Goal: Information Seeking & Learning: Check status

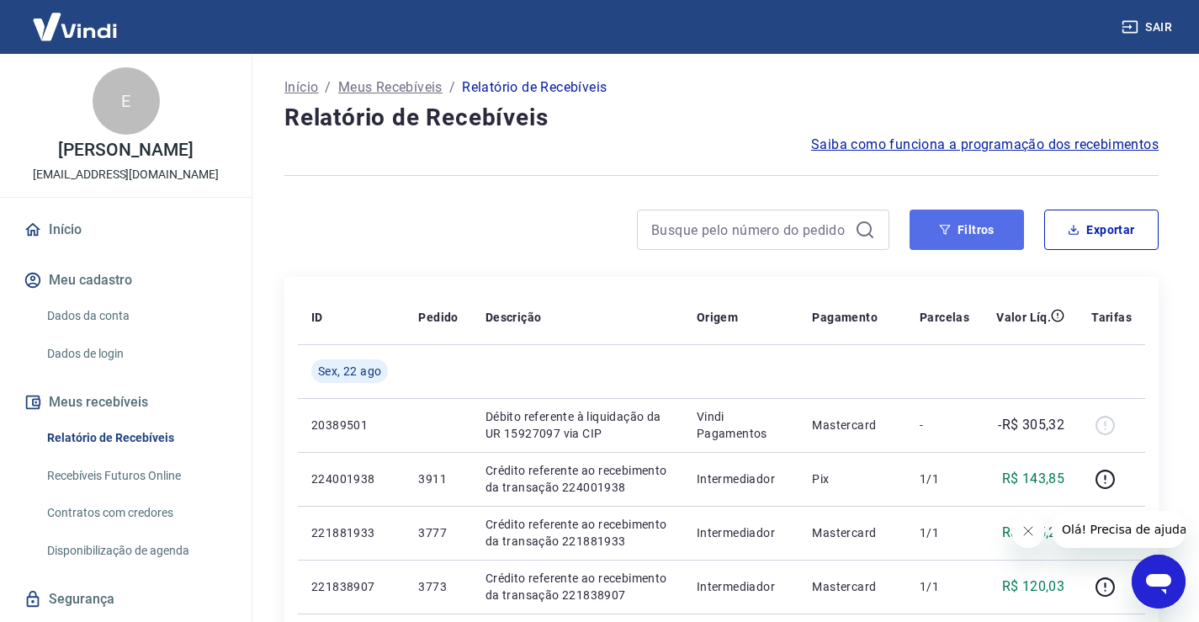
click at [976, 221] on button "Filtros" at bounding box center [966, 229] width 114 height 40
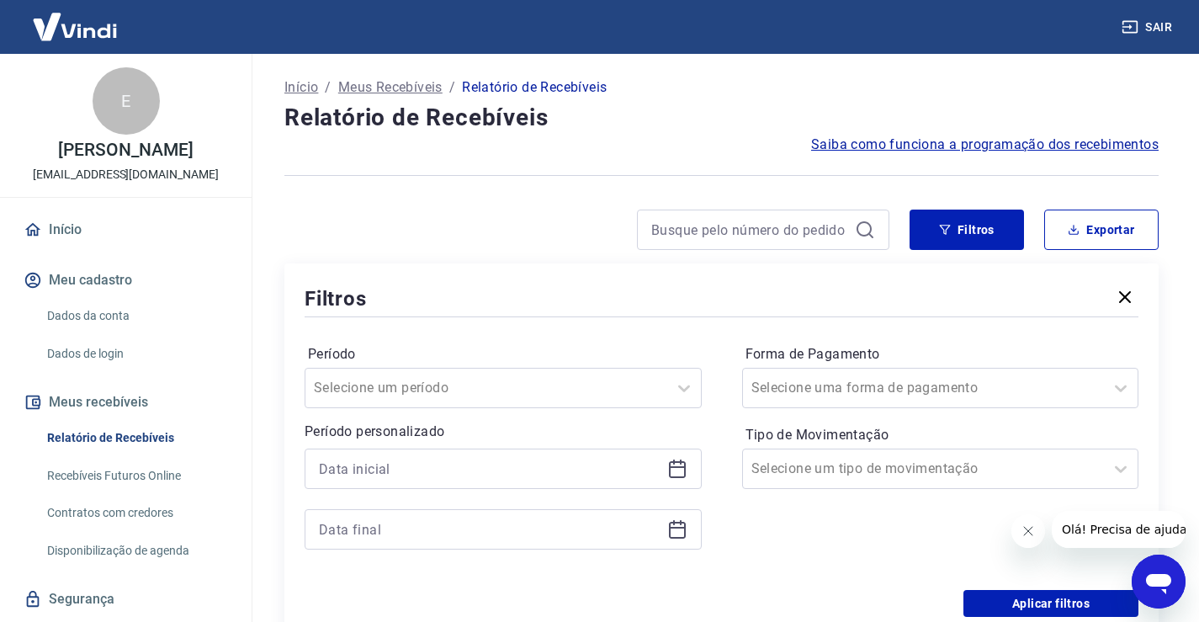
click at [676, 472] on icon at bounding box center [677, 468] width 20 height 20
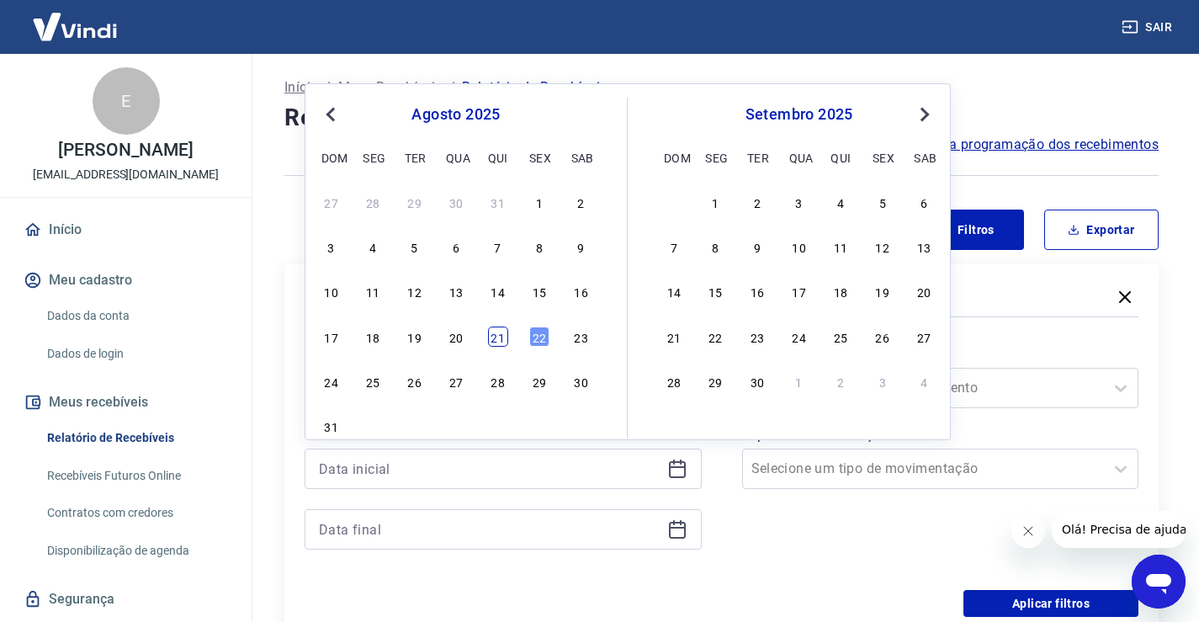
click at [503, 336] on div "21" at bounding box center [498, 336] width 20 height 20
click at [503, 336] on div "Período Selecione um período Período personalizado Previous Month Next Month ag…" at bounding box center [721, 454] width 834 height 269
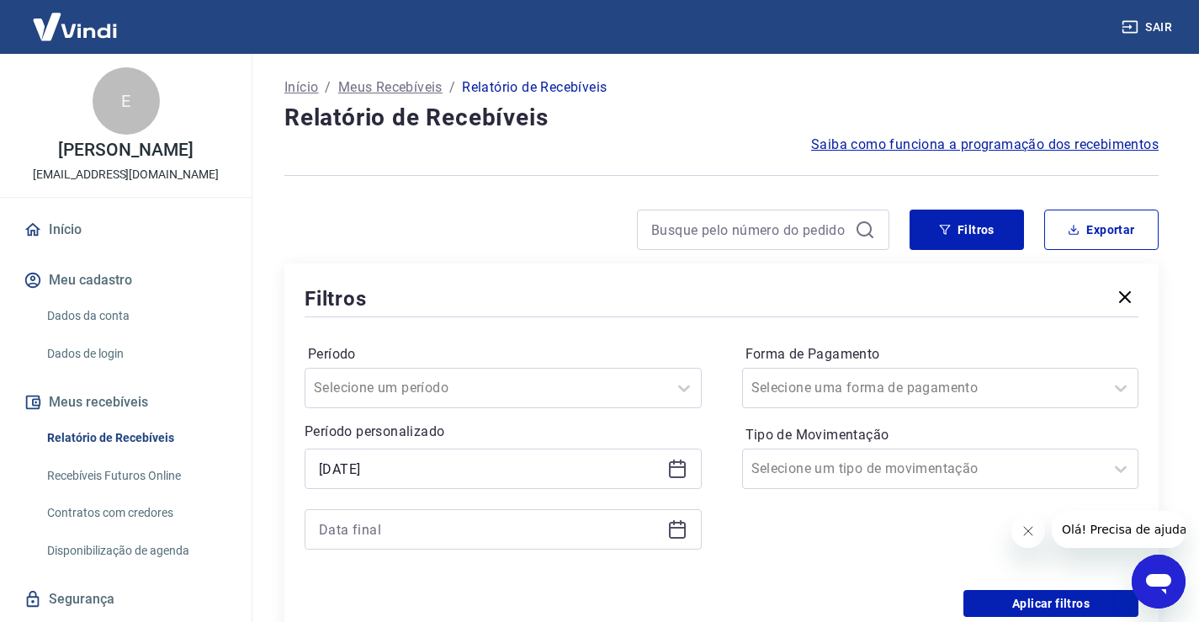
type input "21/08/2025"
click at [680, 525] on icon at bounding box center [677, 529] width 20 height 20
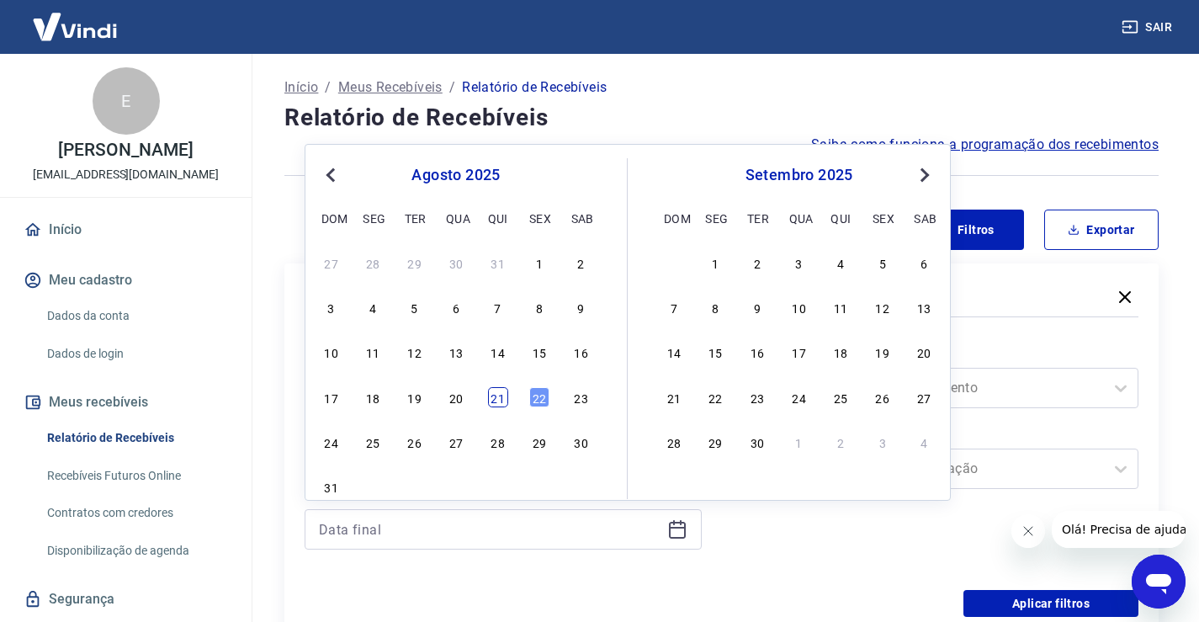
click at [499, 400] on div "21" at bounding box center [498, 397] width 20 height 20
click at [499, 400] on div "Selecione um período" at bounding box center [502, 388] width 397 height 40
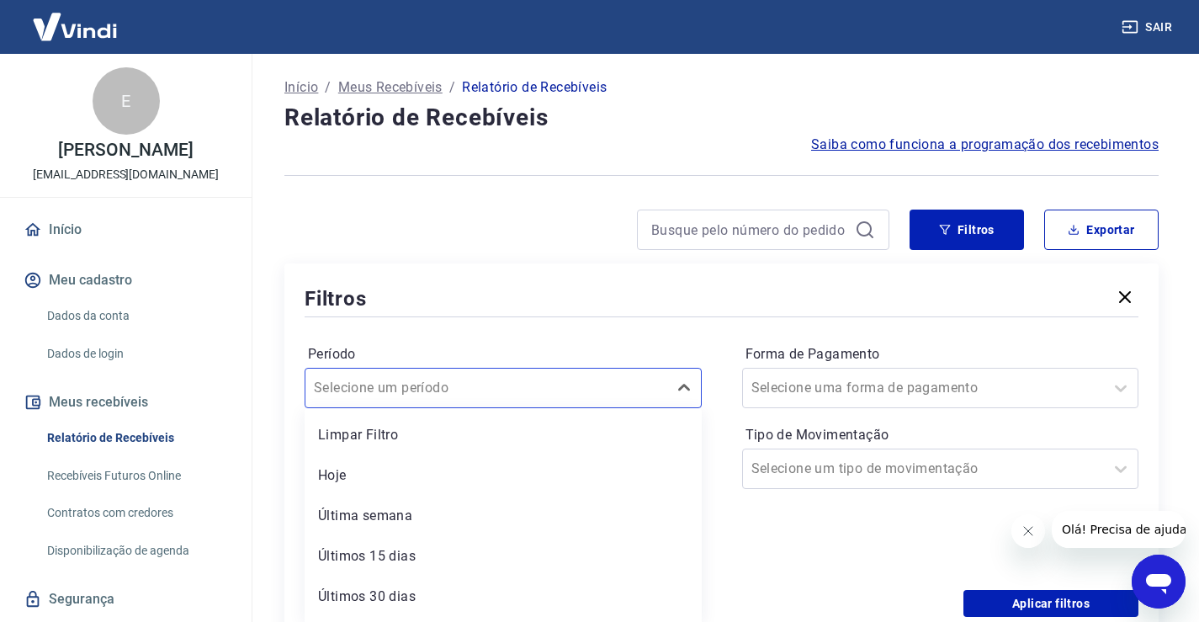
type input "21/08/2025"
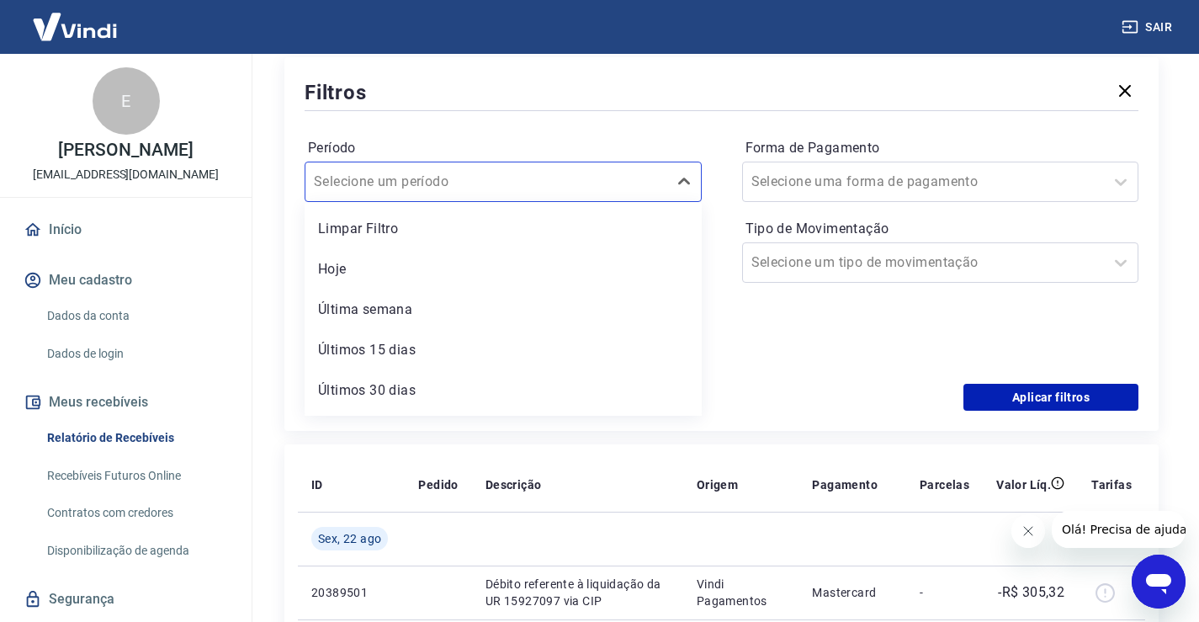
scroll to position [207, 0]
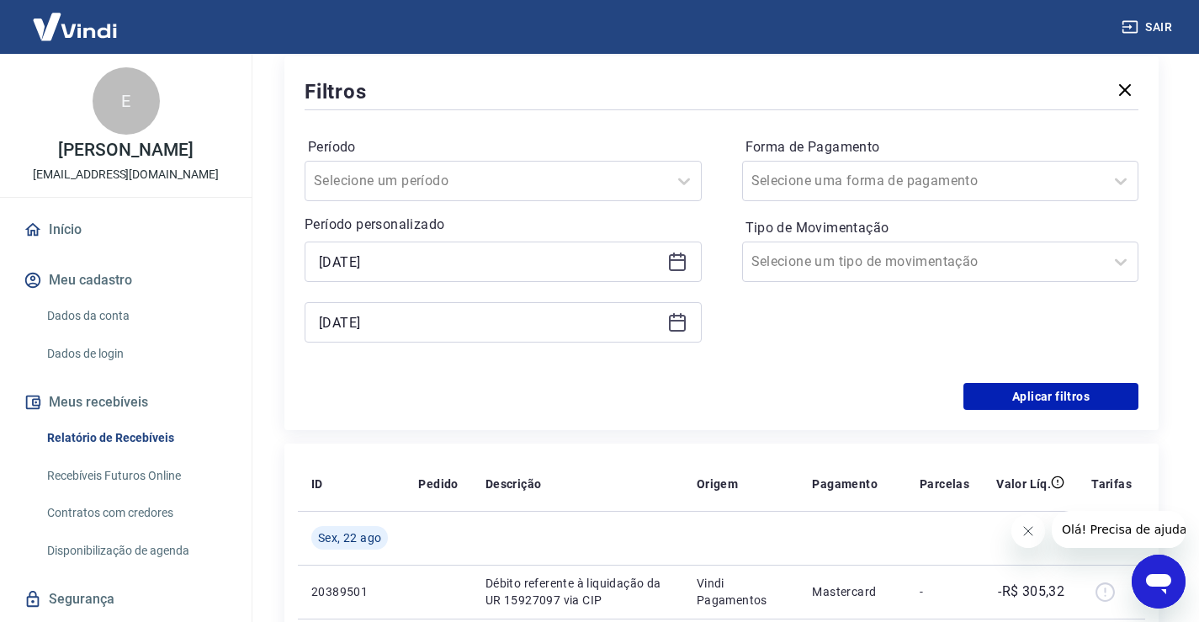
click at [865, 348] on div "Forma de Pagamento Selecione uma forma de pagamento Tipo de Movimentação Seleci…" at bounding box center [940, 248] width 397 height 229
click at [998, 390] on button "Aplicar filtros" at bounding box center [1050, 396] width 175 height 27
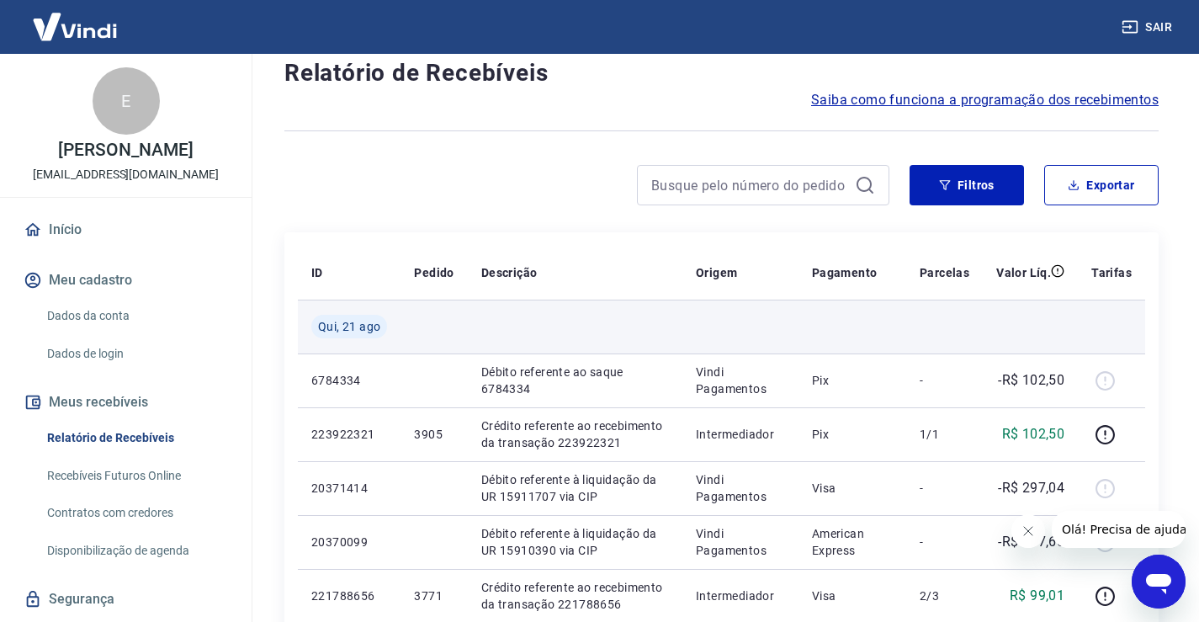
scroll to position [84, 0]
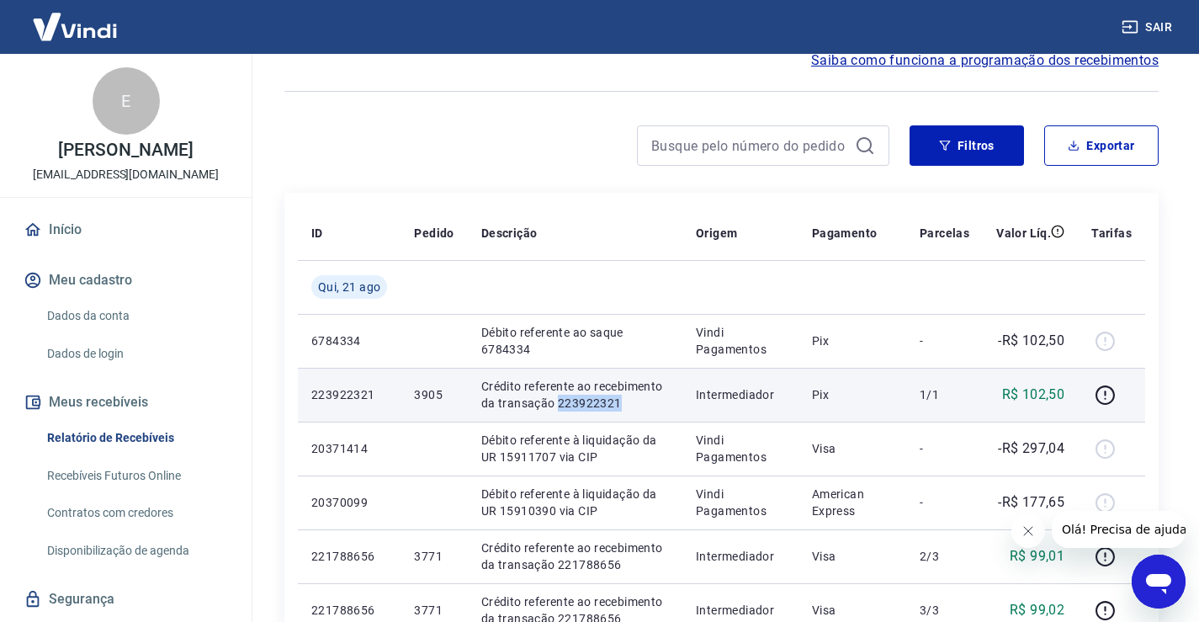
drag, startPoint x: 625, startPoint y: 400, endPoint x: 558, endPoint y: 403, distance: 67.4
click at [558, 403] on p "Crédito referente ao recebimento da transação 223922321" at bounding box center [575, 395] width 188 height 34
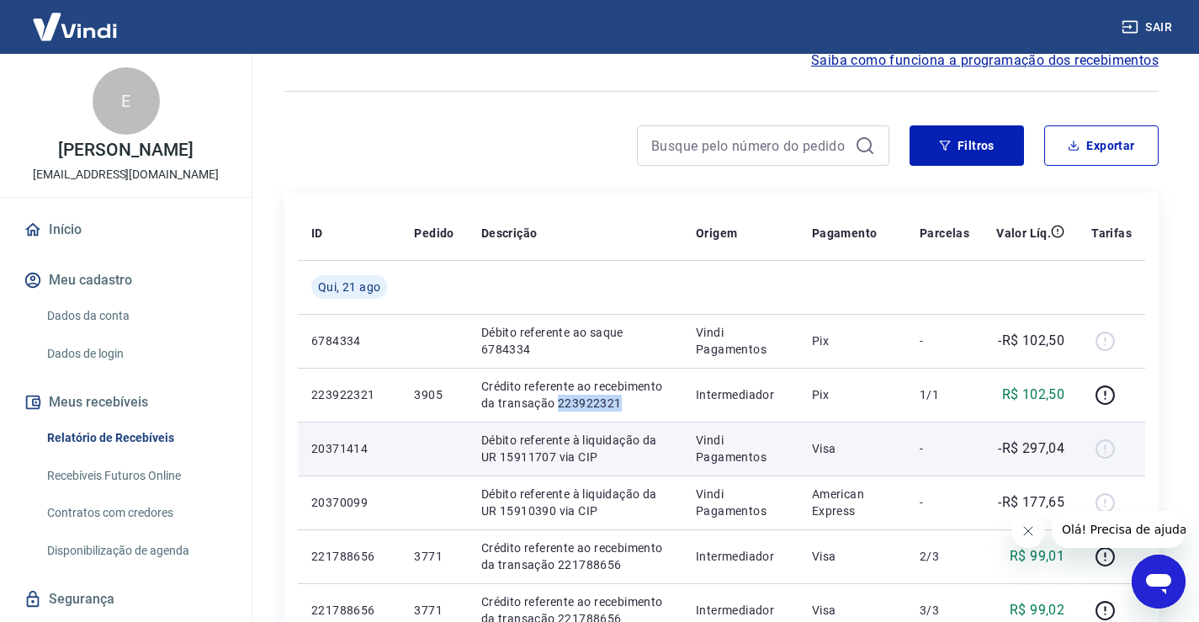
copy p "223922321"
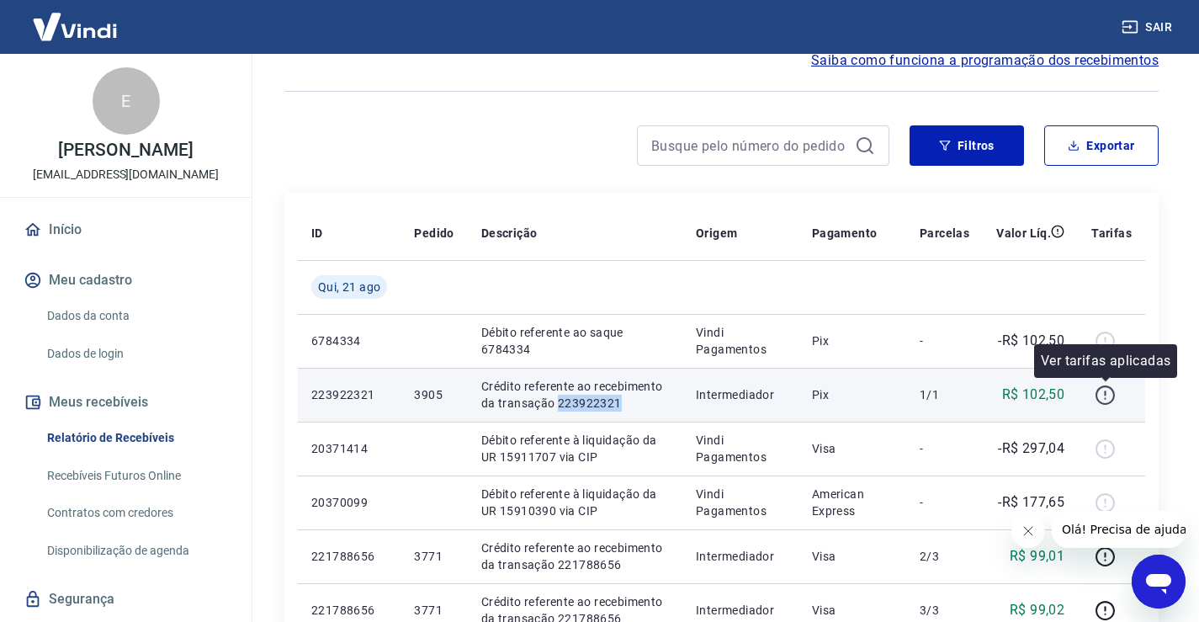
click at [1108, 395] on icon "button" at bounding box center [1104, 394] width 21 height 21
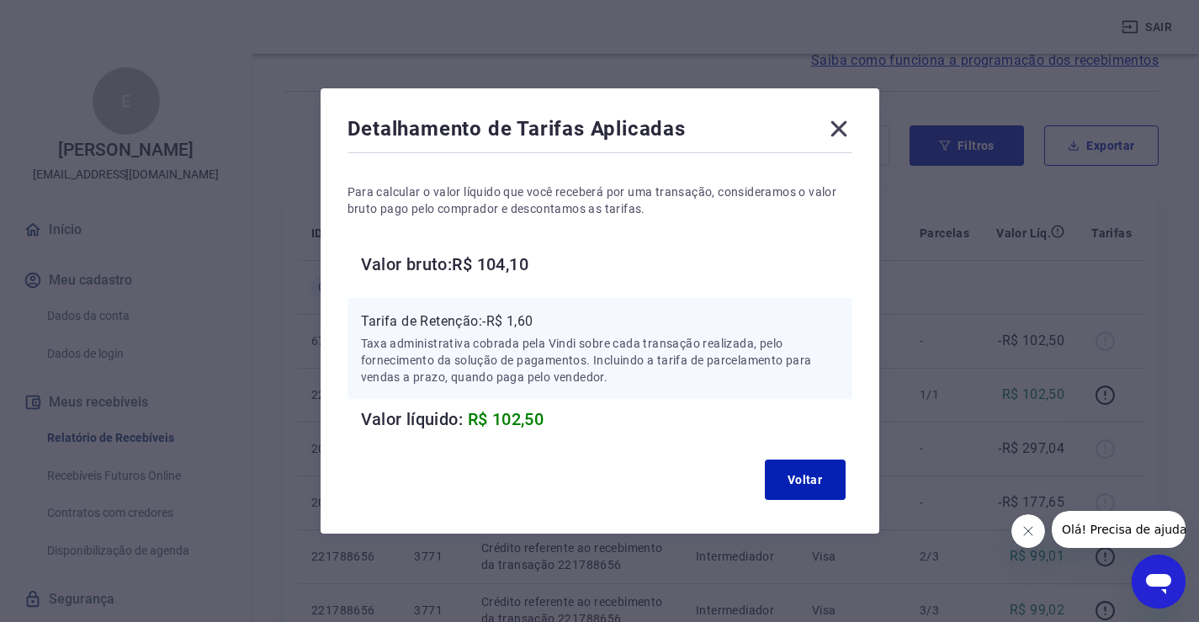
drag, startPoint x: 843, startPoint y: 136, endPoint x: 761, endPoint y: 168, distance: 87.6
click at [844, 135] on icon at bounding box center [838, 128] width 27 height 27
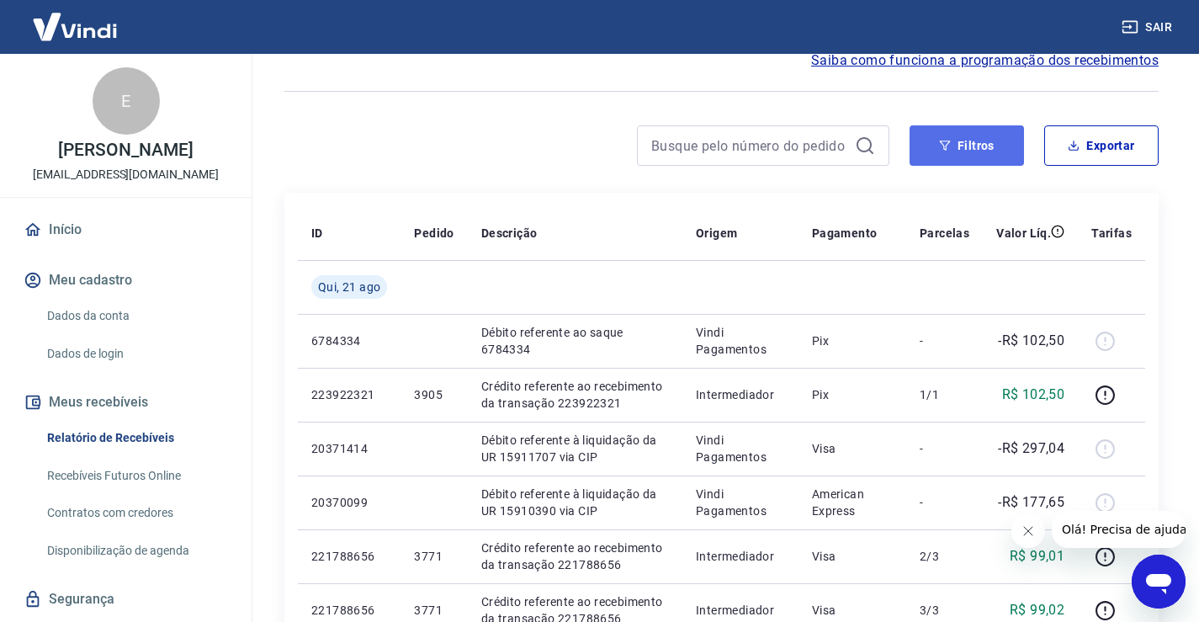
click at [1002, 138] on button "Filtros" at bounding box center [966, 145] width 114 height 40
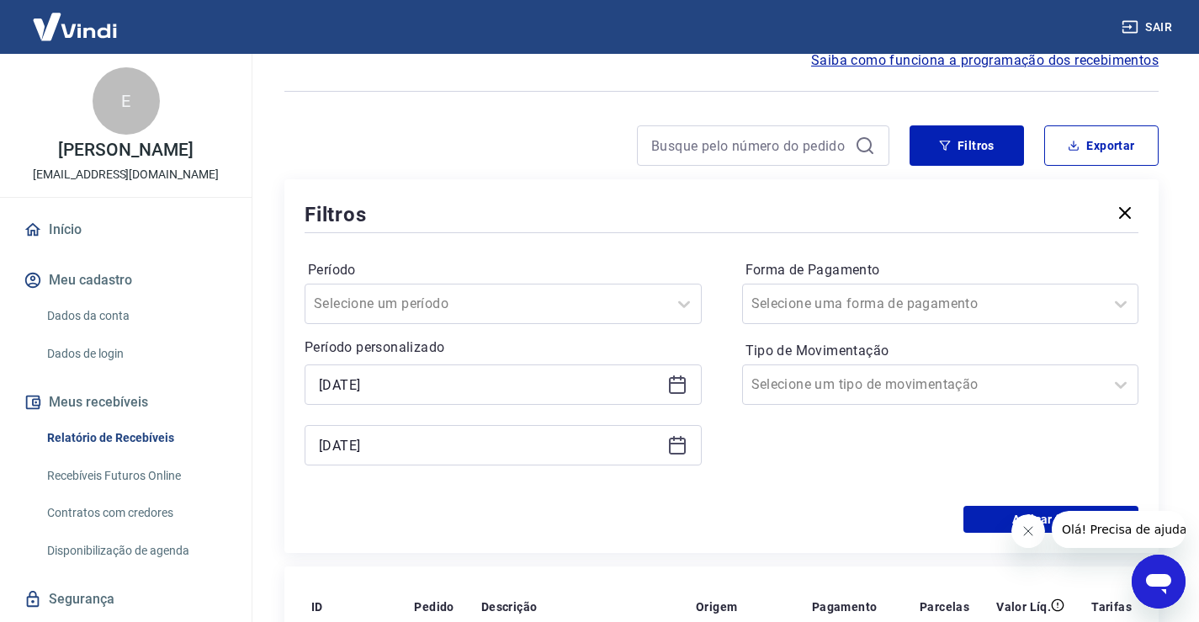
click at [669, 389] on icon at bounding box center [677, 385] width 17 height 17
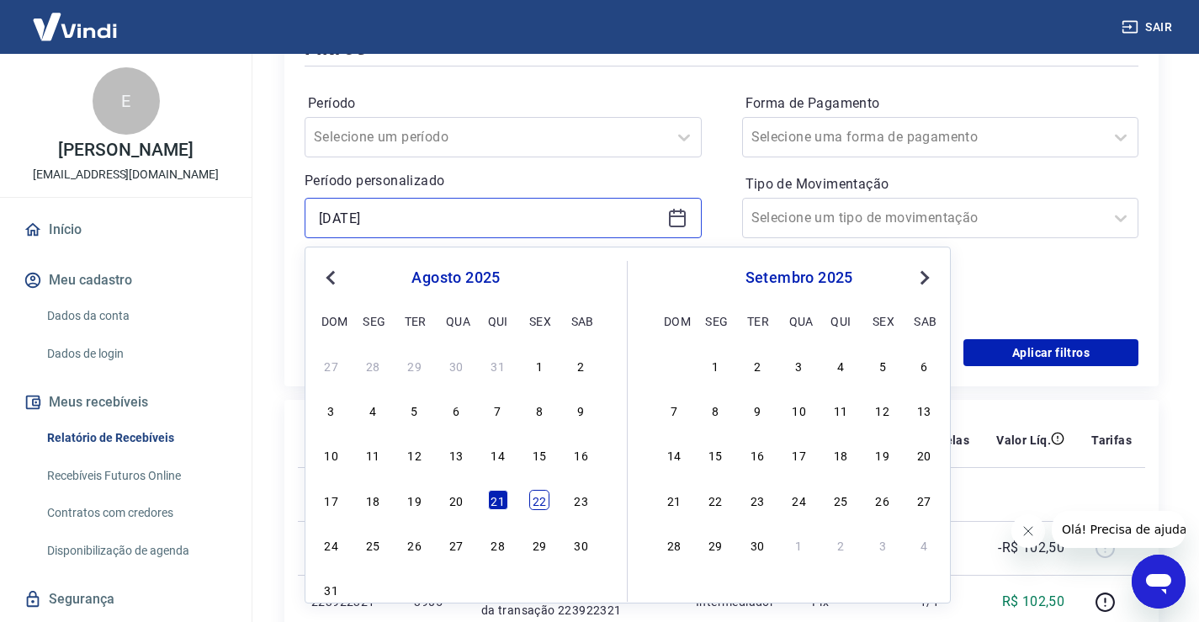
scroll to position [252, 0]
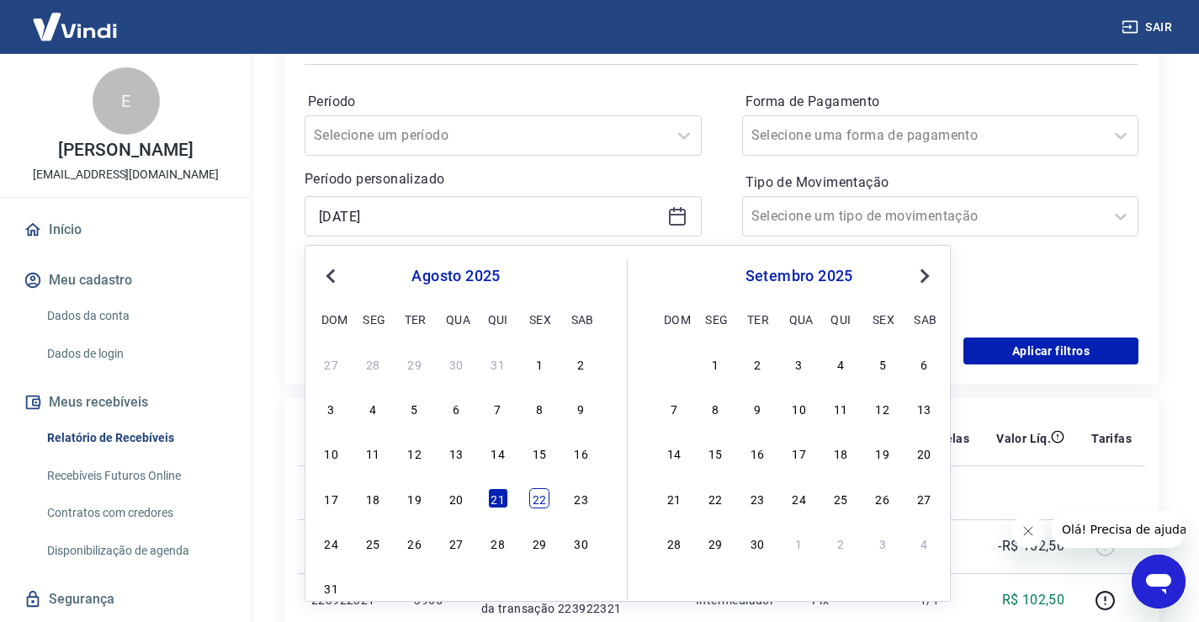
click at [542, 505] on div "22" at bounding box center [539, 498] width 20 height 20
click at [542, 505] on td at bounding box center [575, 492] width 214 height 54
type input "22/08/2025"
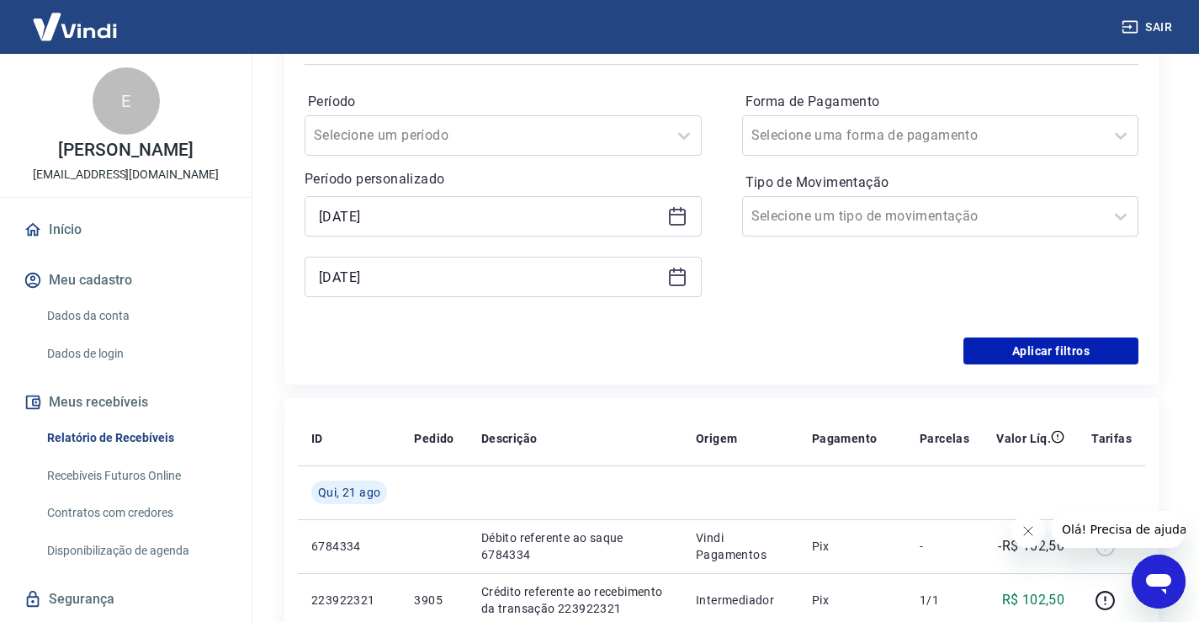
click at [674, 280] on icon at bounding box center [677, 277] width 20 height 20
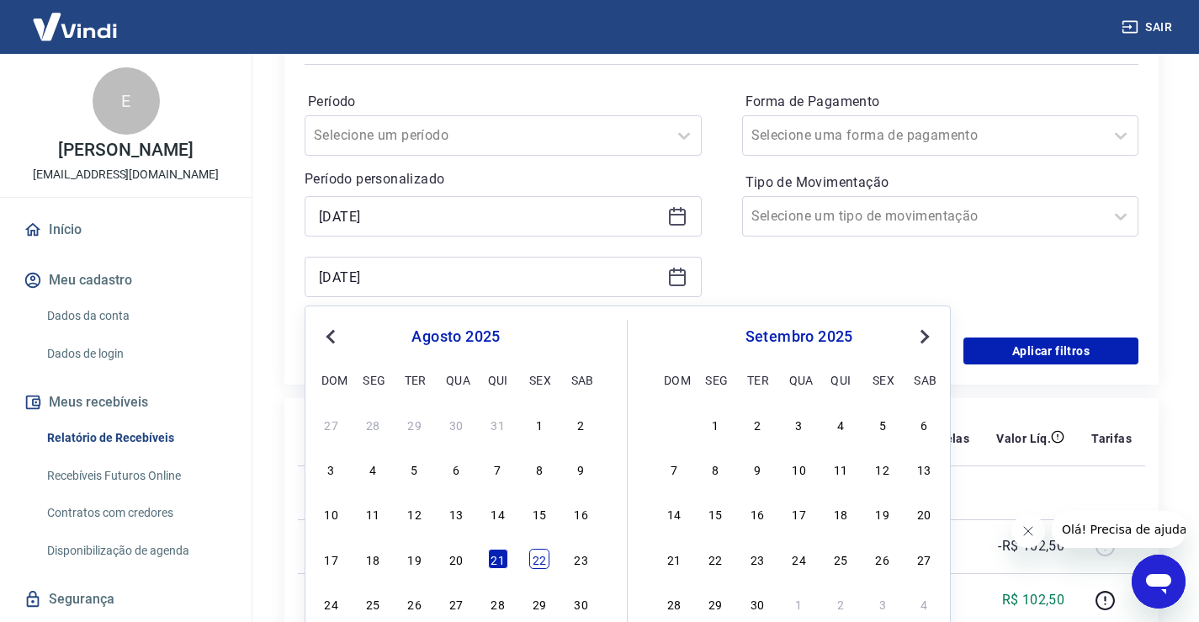
click at [534, 562] on div "22" at bounding box center [539, 558] width 20 height 20
click at [534, 562] on p "Débito referente ao saque 6784334" at bounding box center [575, 546] width 188 height 34
type input "22/08/2025"
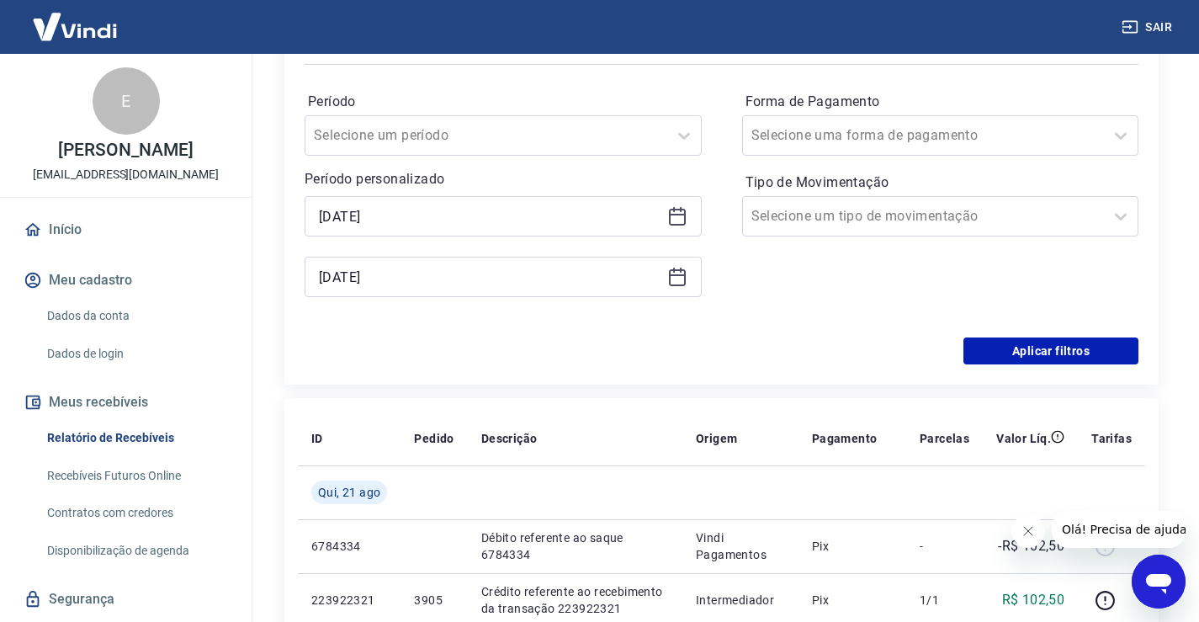
click at [947, 269] on div "Forma de Pagamento Selecione uma forma de pagamento Tipo de Movimentação Seleci…" at bounding box center [940, 202] width 397 height 229
click at [1000, 347] on button "Aplicar filtros" at bounding box center [1050, 350] width 175 height 27
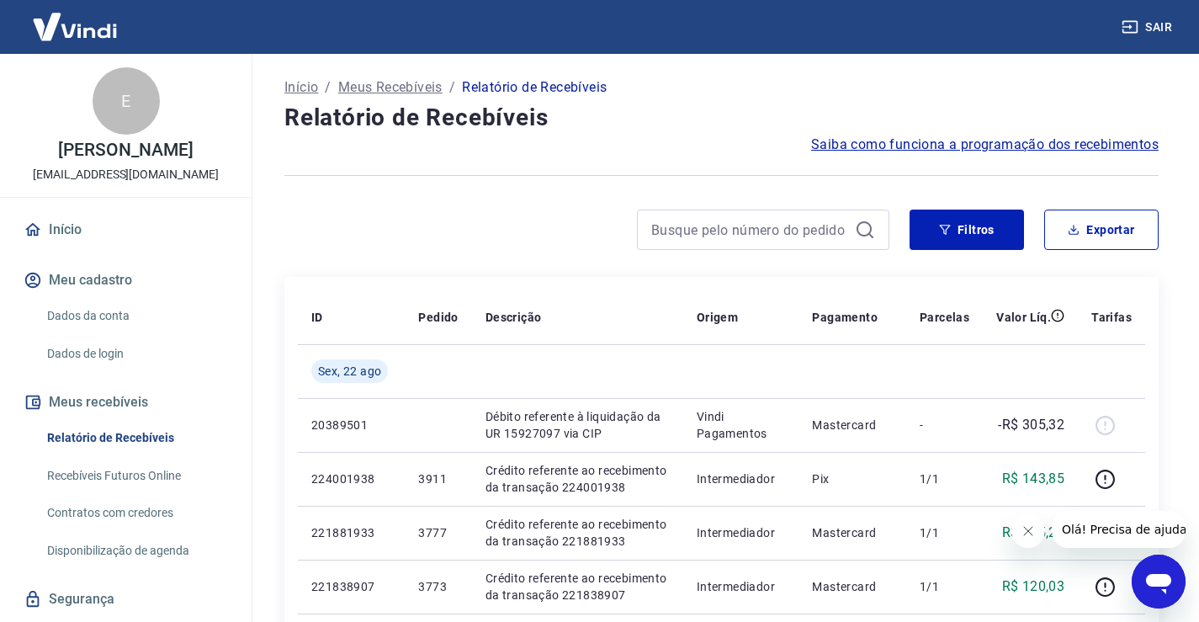
click at [67, 29] on img at bounding box center [74, 26] width 109 height 51
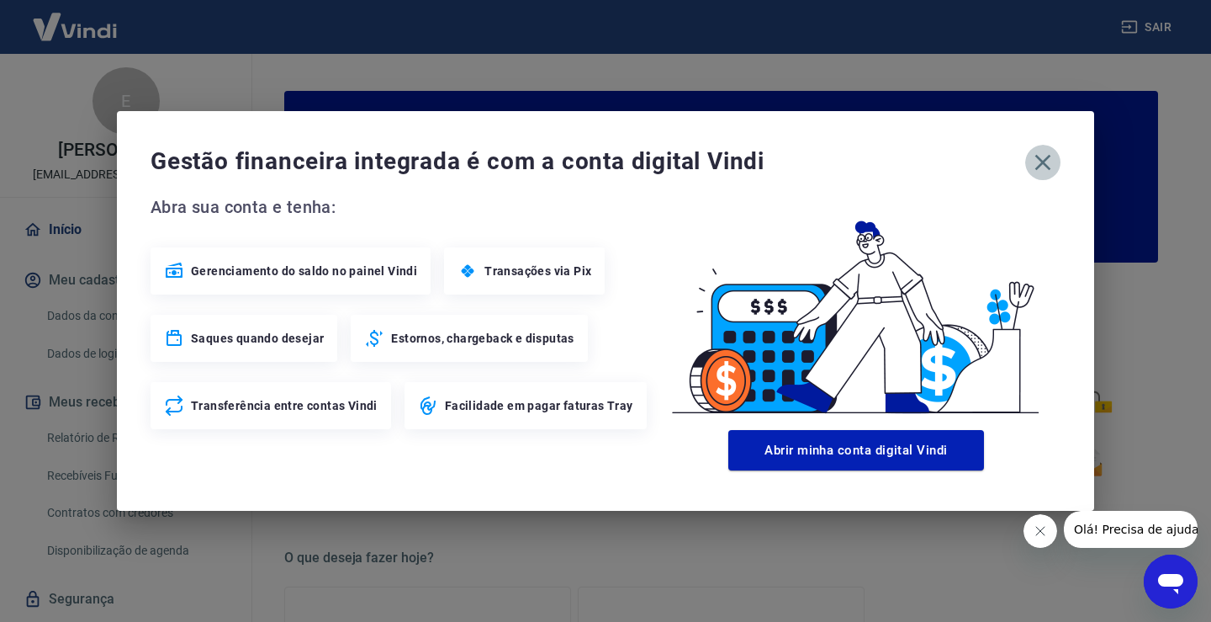
click at [1048, 155] on icon "button" at bounding box center [1042, 162] width 27 height 27
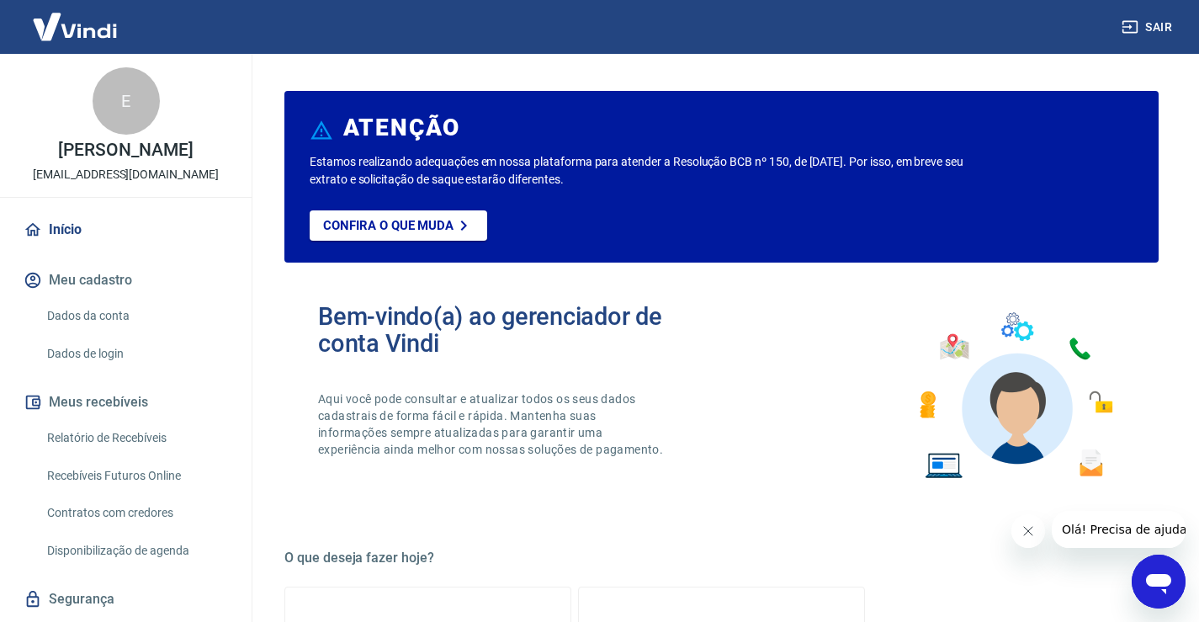
click at [61, 223] on link "Início" at bounding box center [125, 229] width 211 height 37
click at [80, 34] on img at bounding box center [74, 26] width 109 height 51
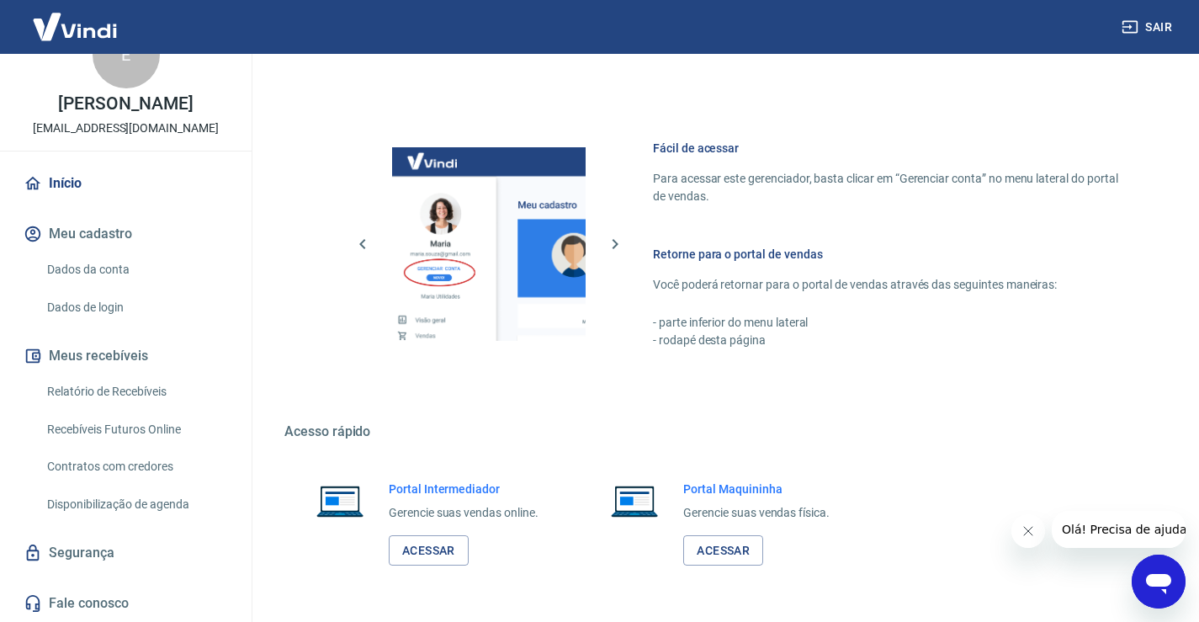
scroll to position [897, 0]
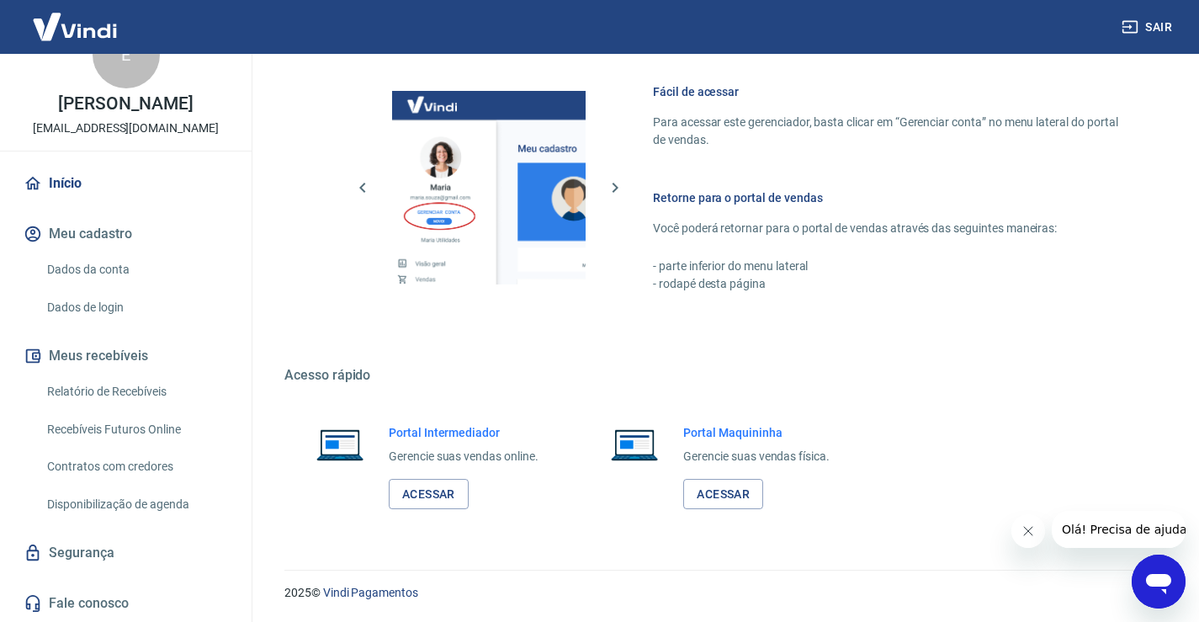
click at [140, 393] on link "Relatório de Recebíveis" at bounding box center [135, 391] width 191 height 34
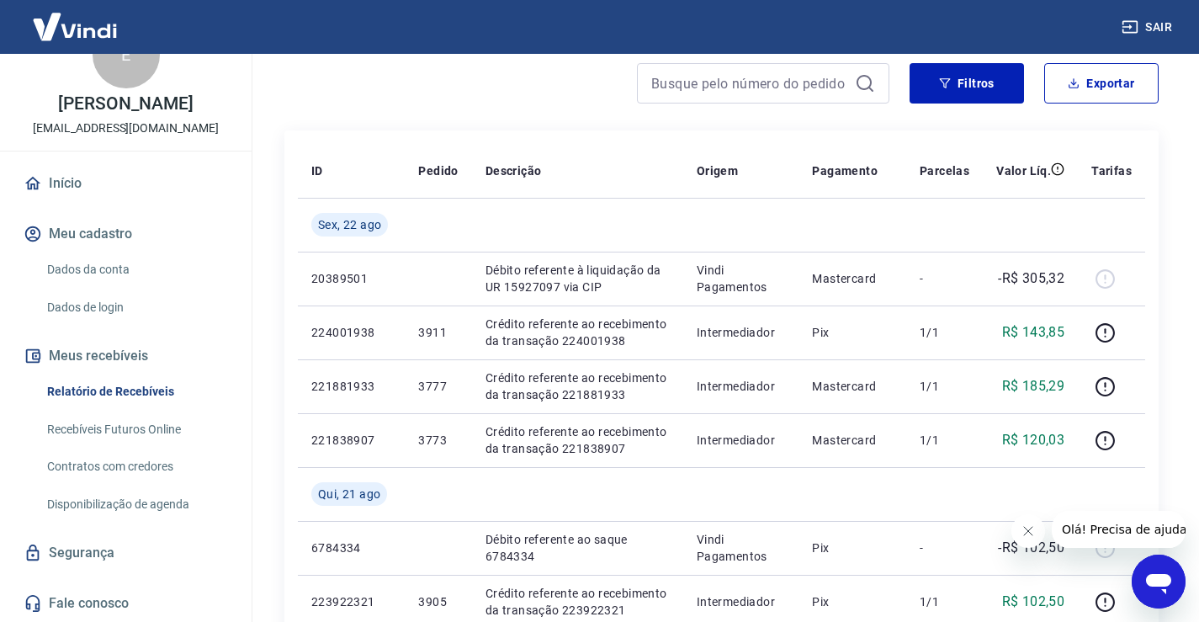
scroll to position [168, 0]
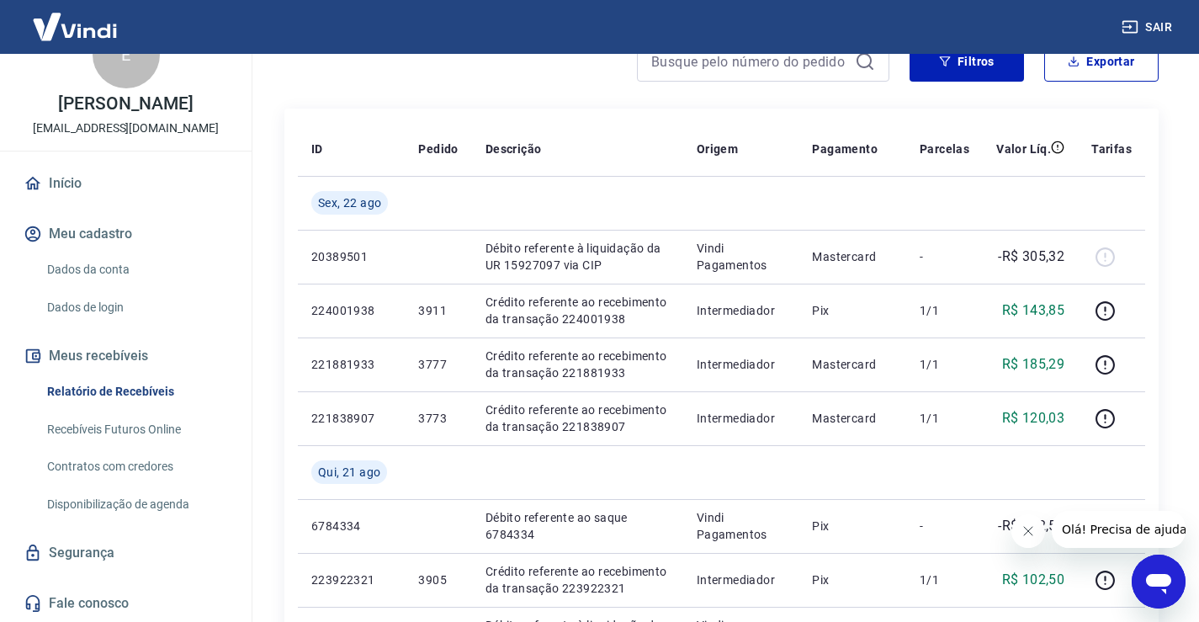
click at [95, 226] on button "Meu cadastro" at bounding box center [125, 233] width 211 height 37
click at [71, 185] on link "Início" at bounding box center [125, 183] width 211 height 37
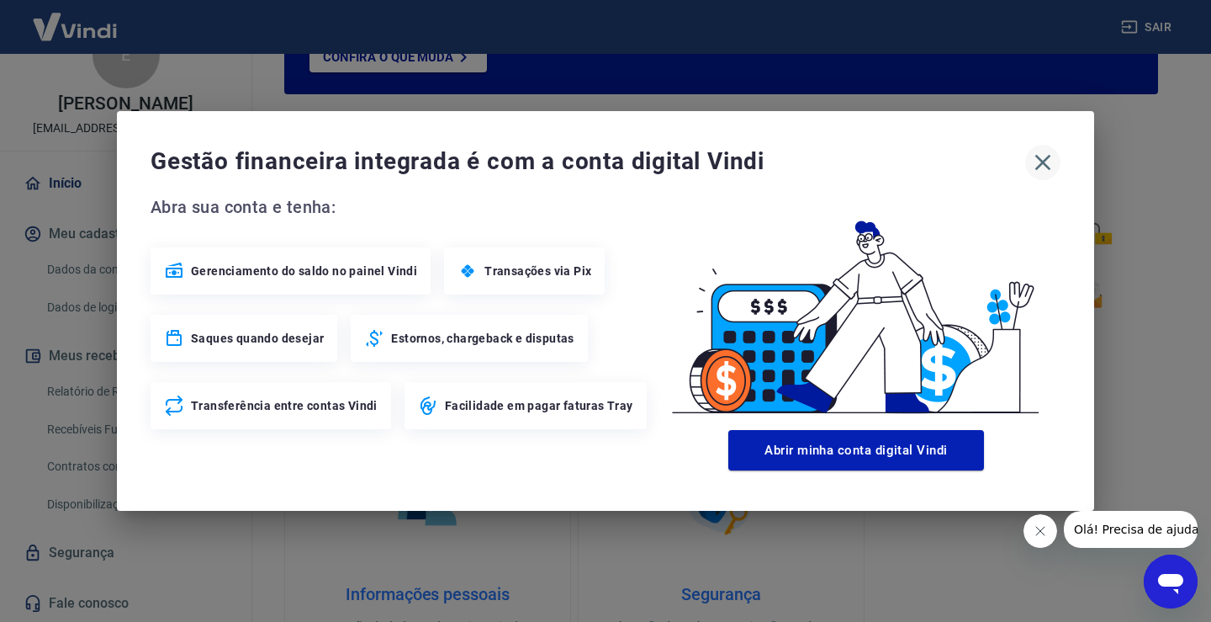
click at [1049, 156] on icon "button" at bounding box center [1043, 163] width 16 height 16
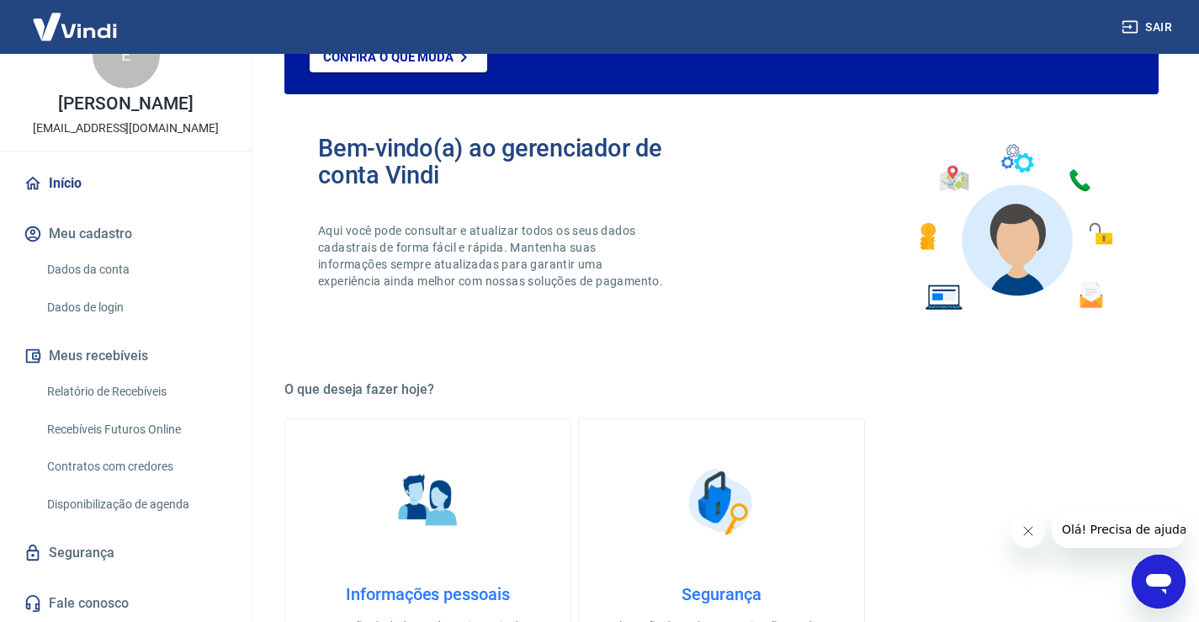
click at [78, 174] on link "Início" at bounding box center [125, 183] width 211 height 37
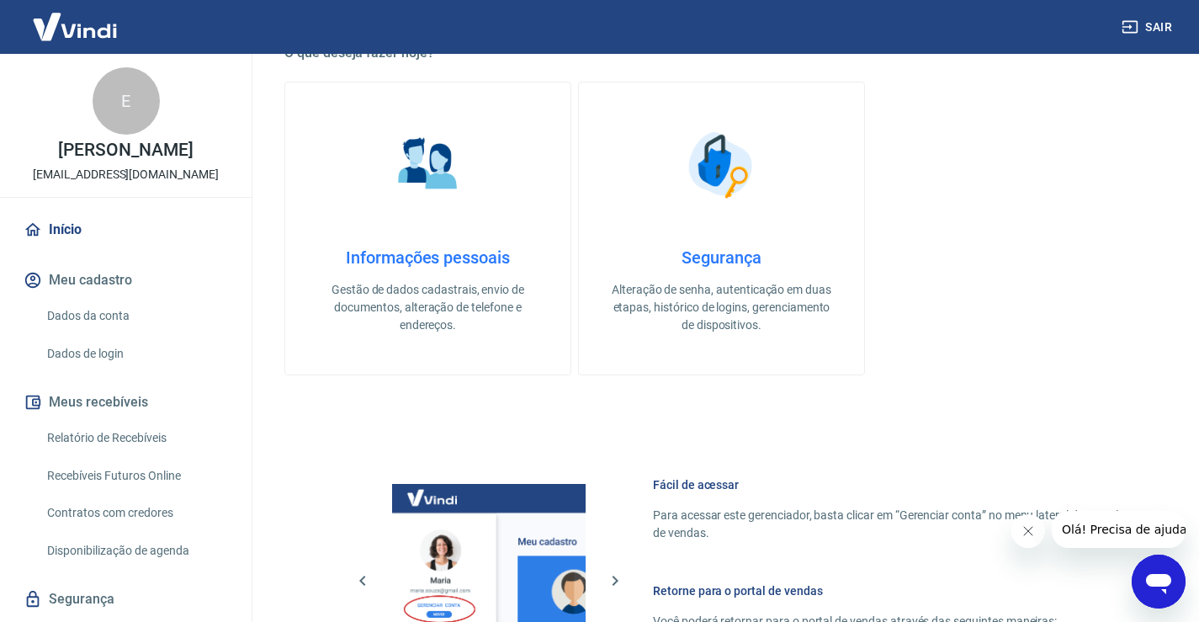
click at [93, 38] on img at bounding box center [74, 26] width 109 height 51
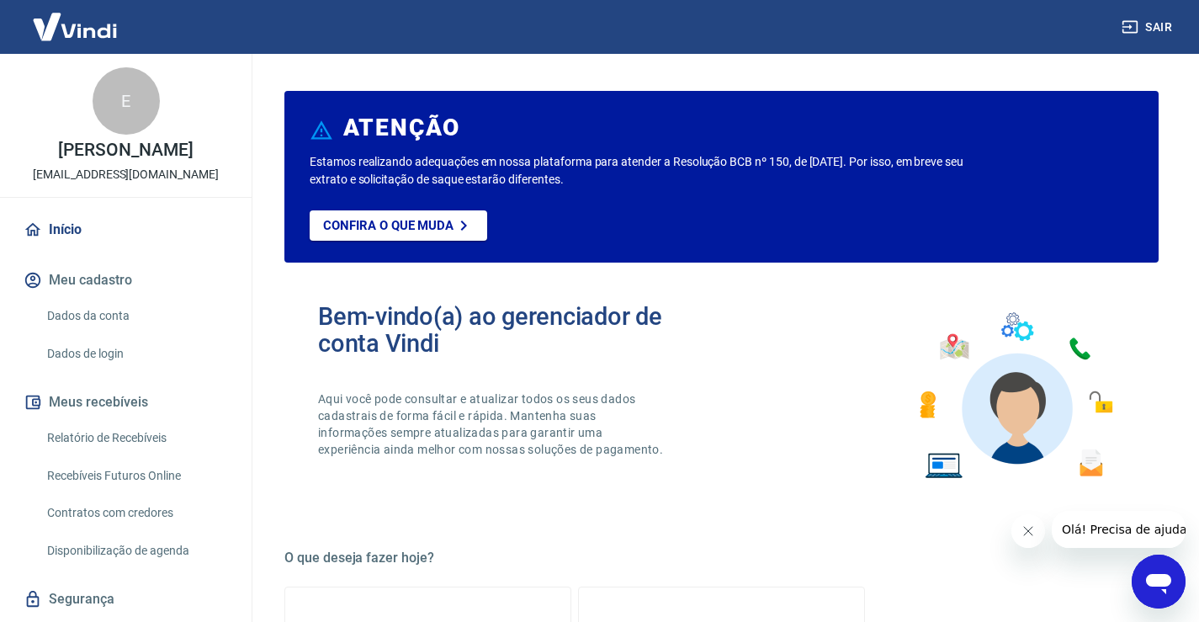
click at [1164, 24] on button "Sair" at bounding box center [1148, 27] width 61 height 31
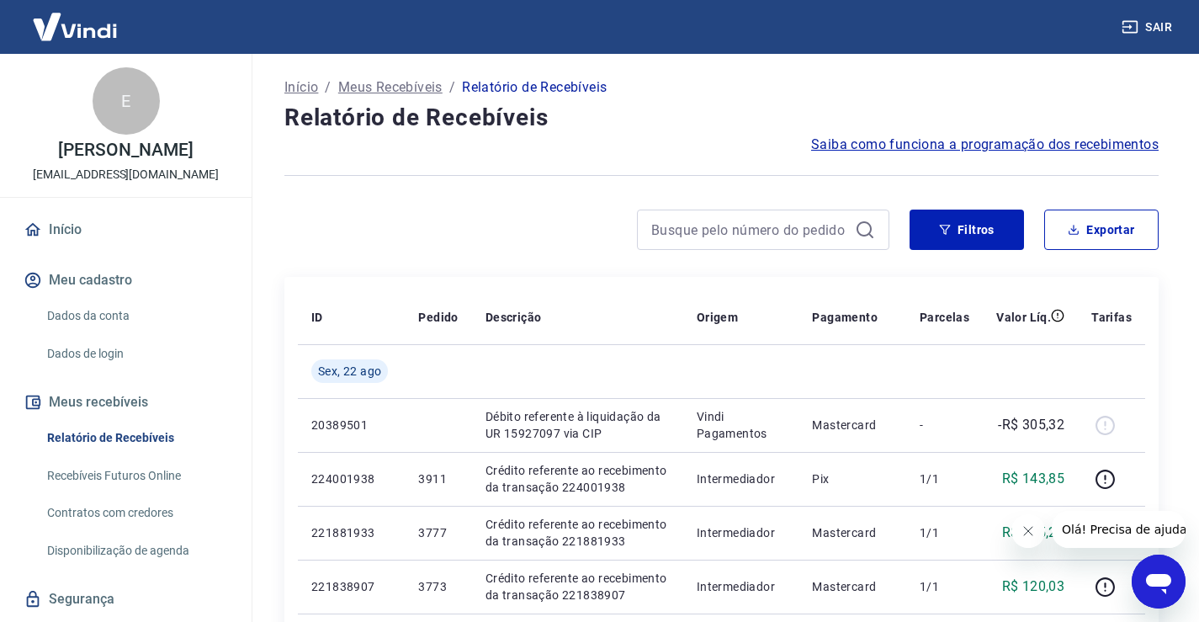
click at [307, 83] on p "Início" at bounding box center [301, 87] width 34 height 20
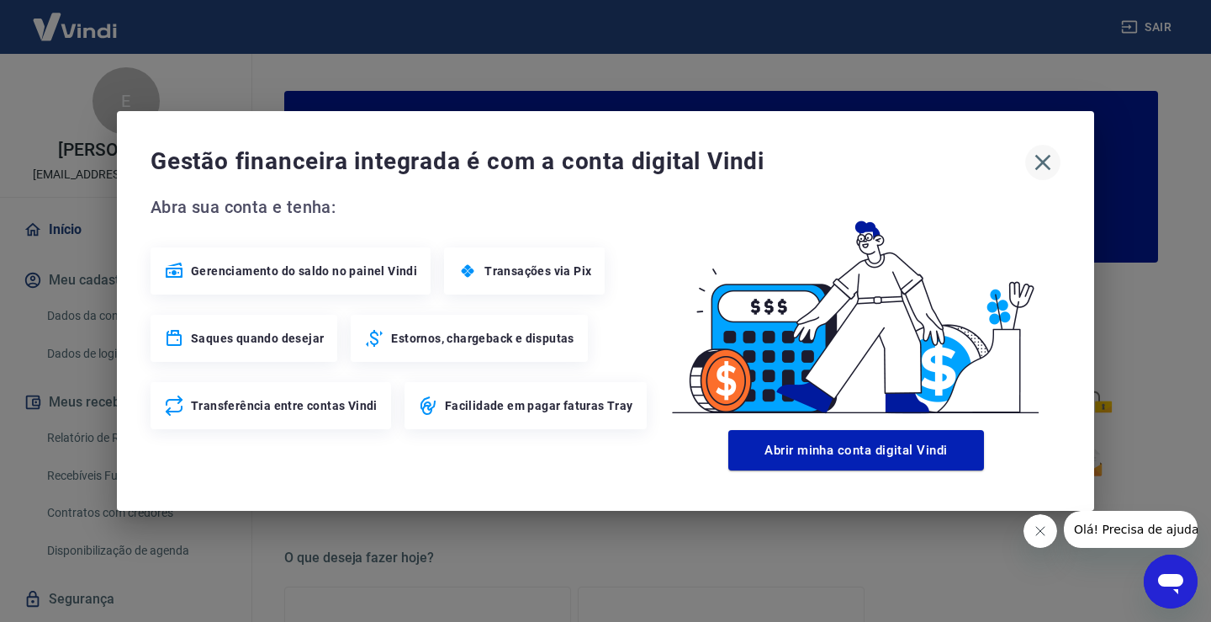
click at [1056, 163] on icon "button" at bounding box center [1042, 162] width 27 height 27
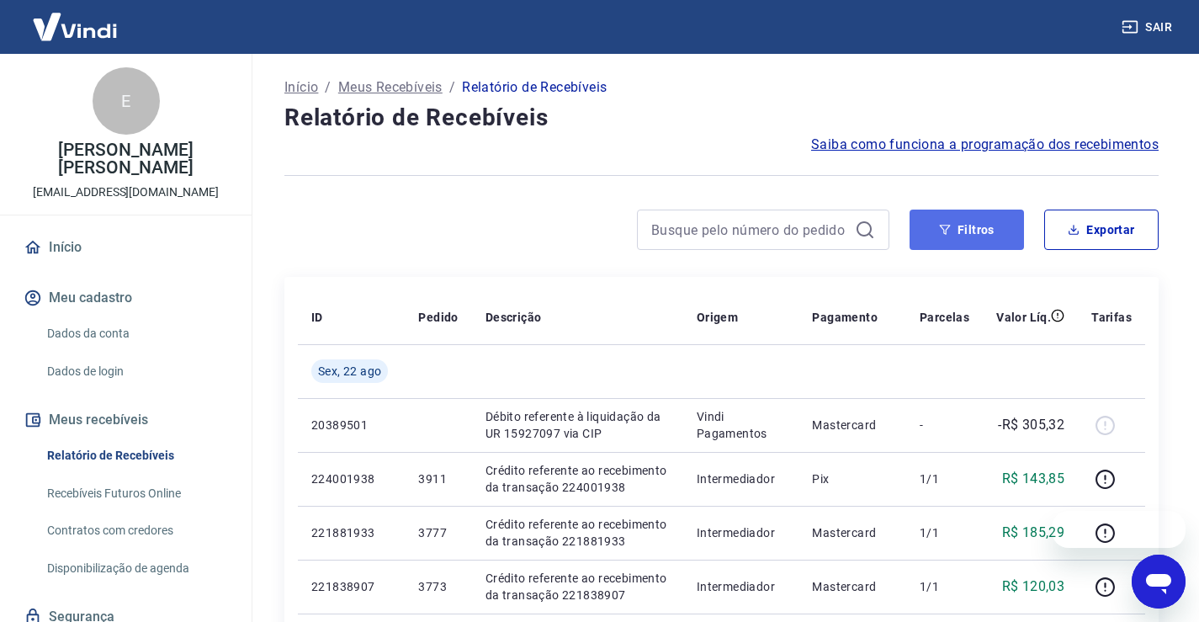
click at [935, 230] on button "Filtros" at bounding box center [966, 229] width 114 height 40
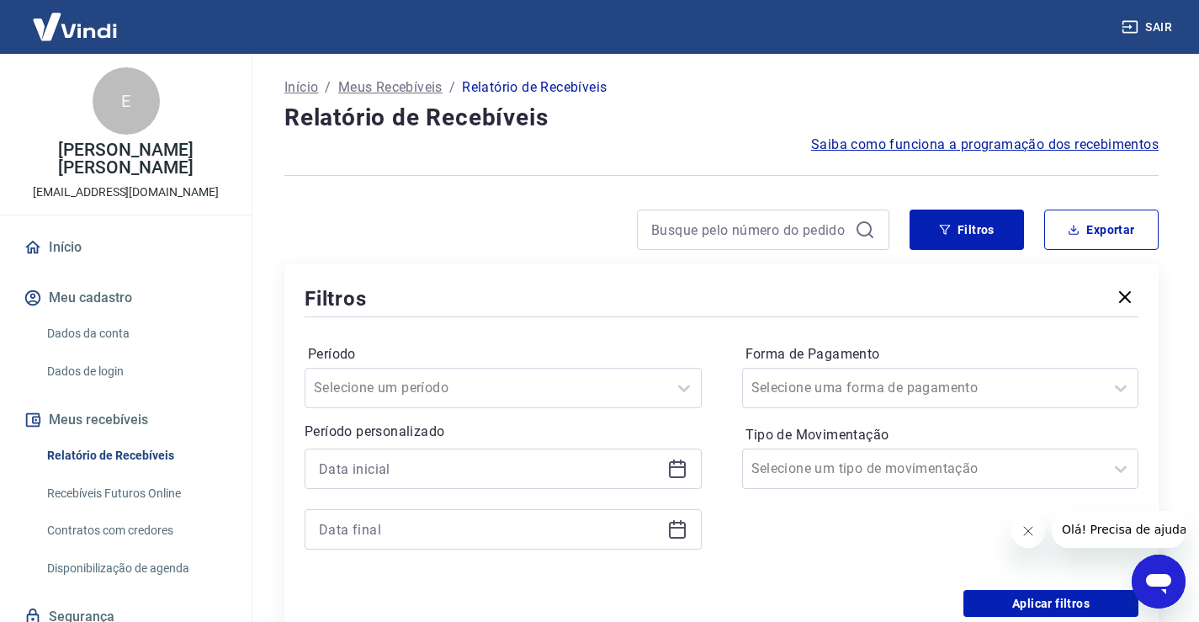
click at [1122, 296] on icon "button" at bounding box center [1124, 297] width 20 height 20
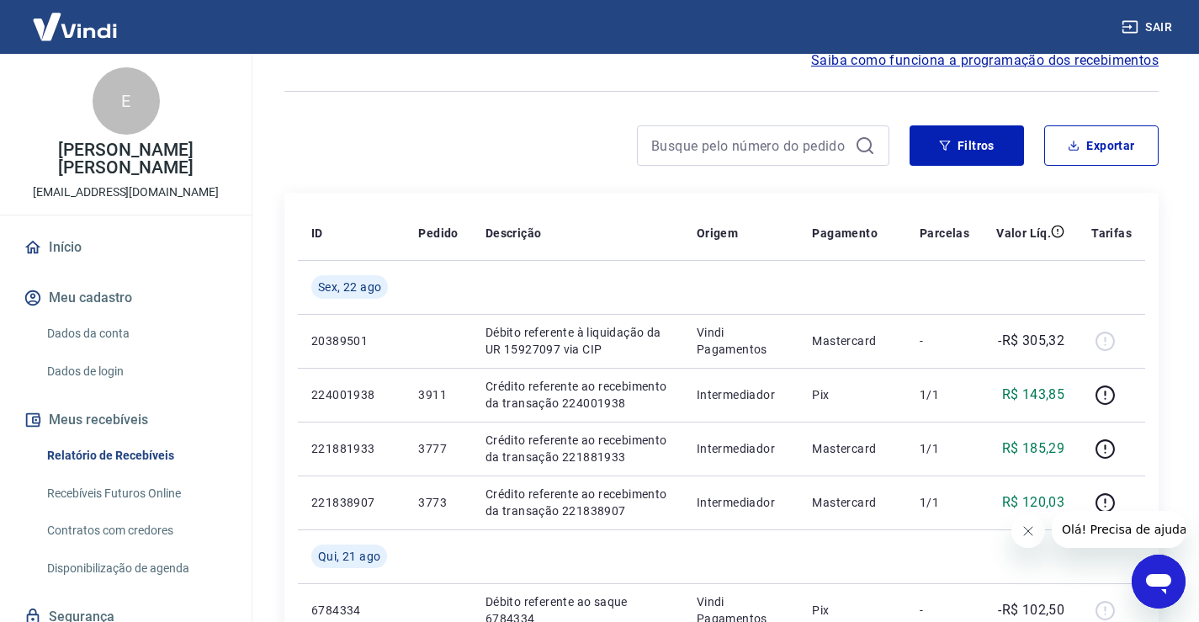
scroll to position [336, 0]
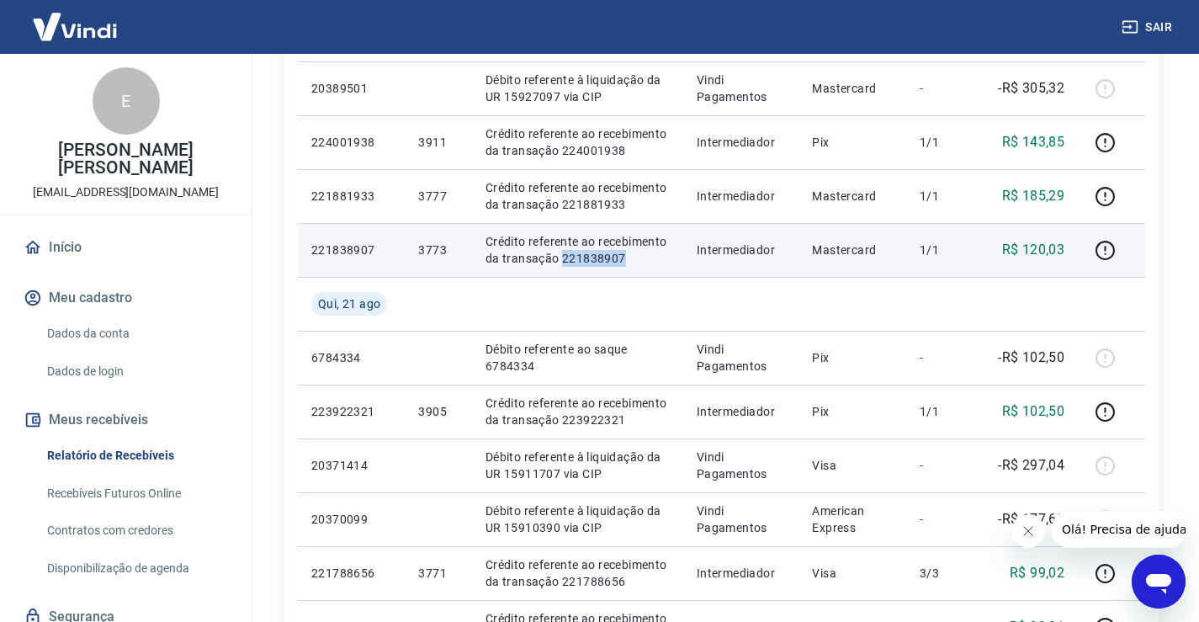
drag, startPoint x: 638, startPoint y: 261, endPoint x: 558, endPoint y: 259, distance: 80.8
click at [558, 259] on p "Crédito referente ao recebimento da transação 221838907" at bounding box center [577, 250] width 184 height 34
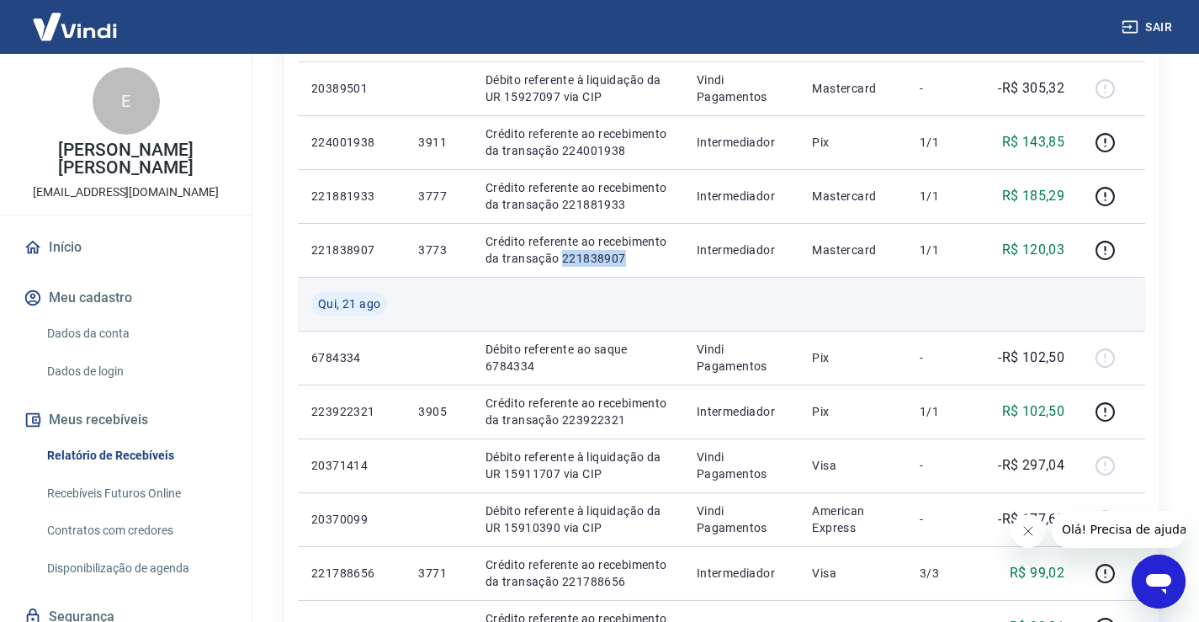
copy p "221838907"
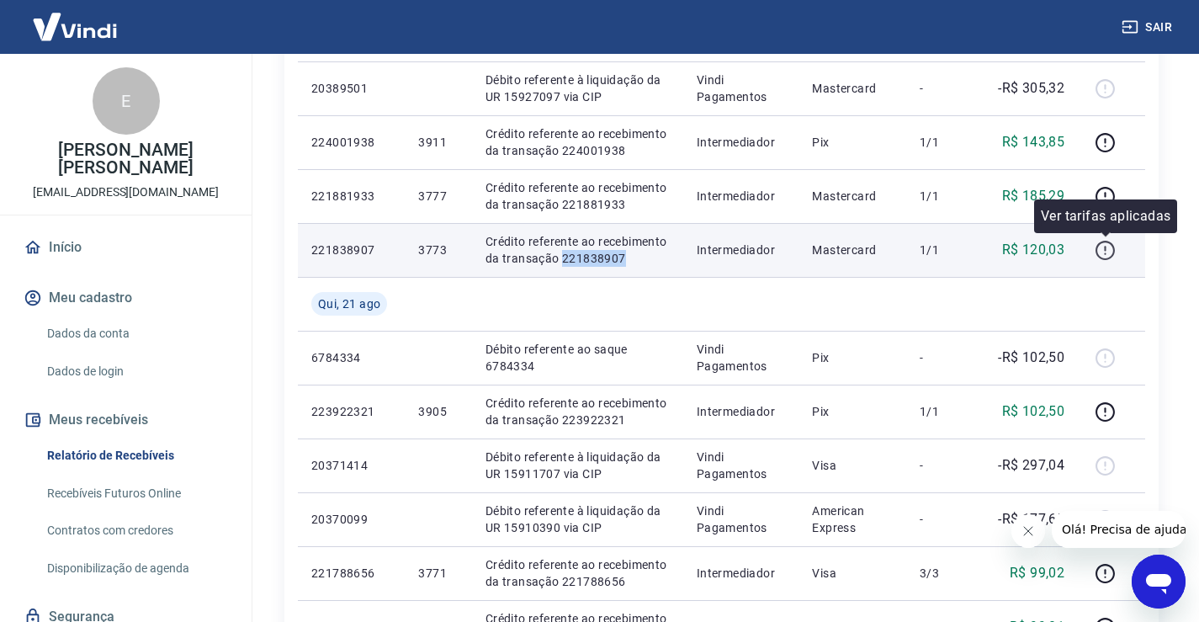
click at [1113, 246] on icon "button" at bounding box center [1104, 250] width 21 height 21
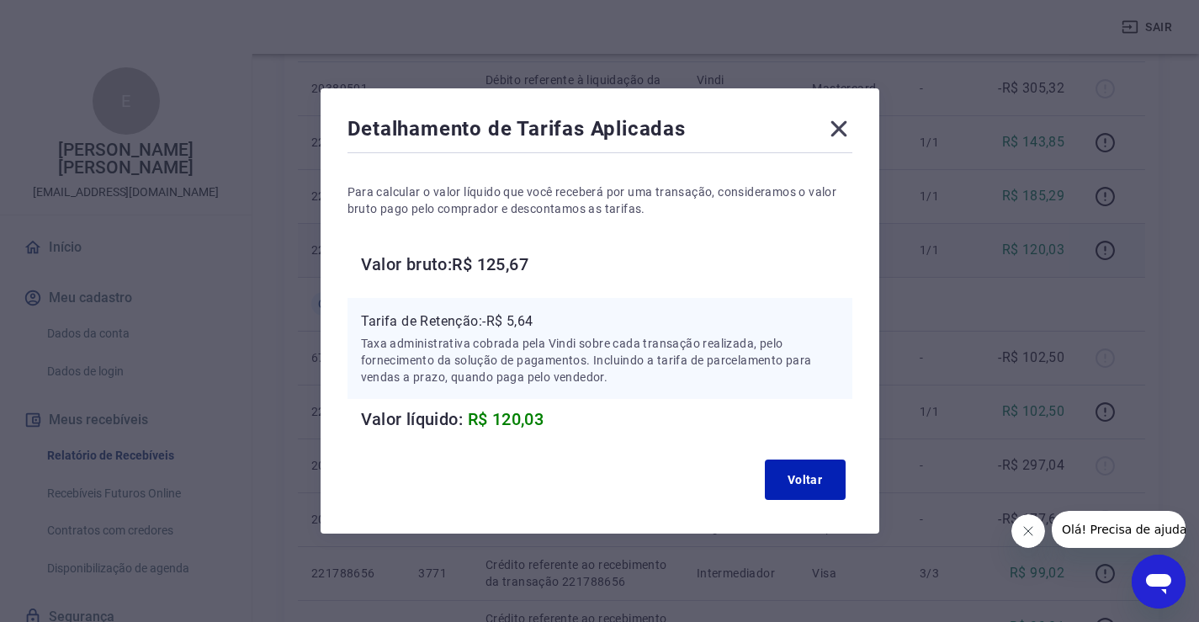
click at [852, 135] on icon at bounding box center [838, 128] width 27 height 27
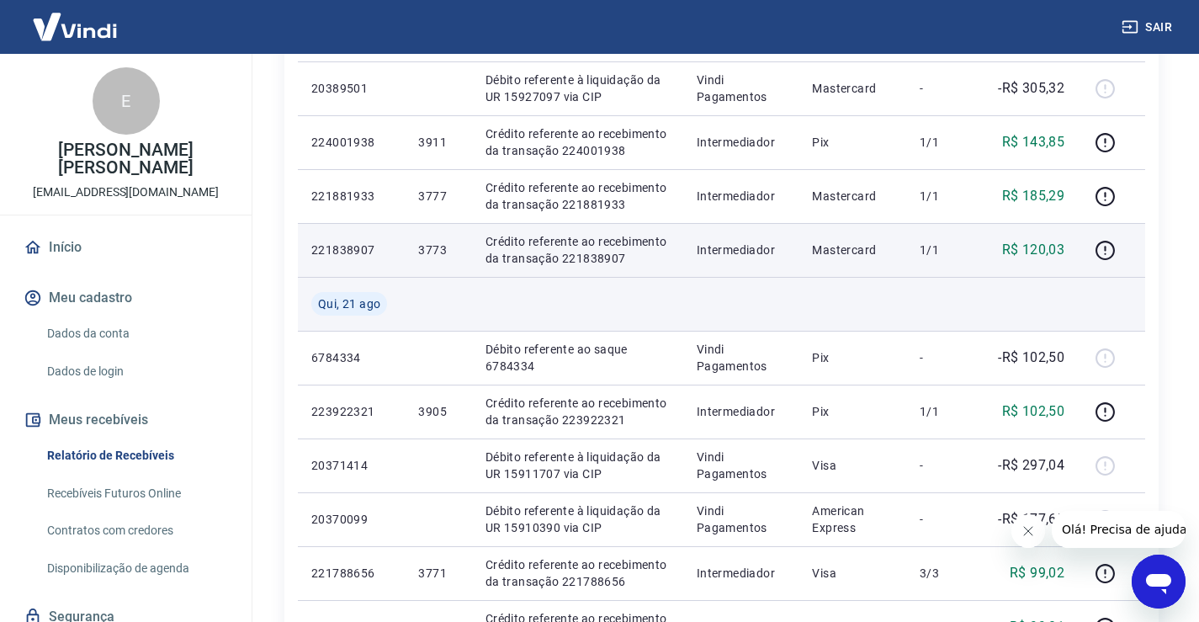
scroll to position [252, 0]
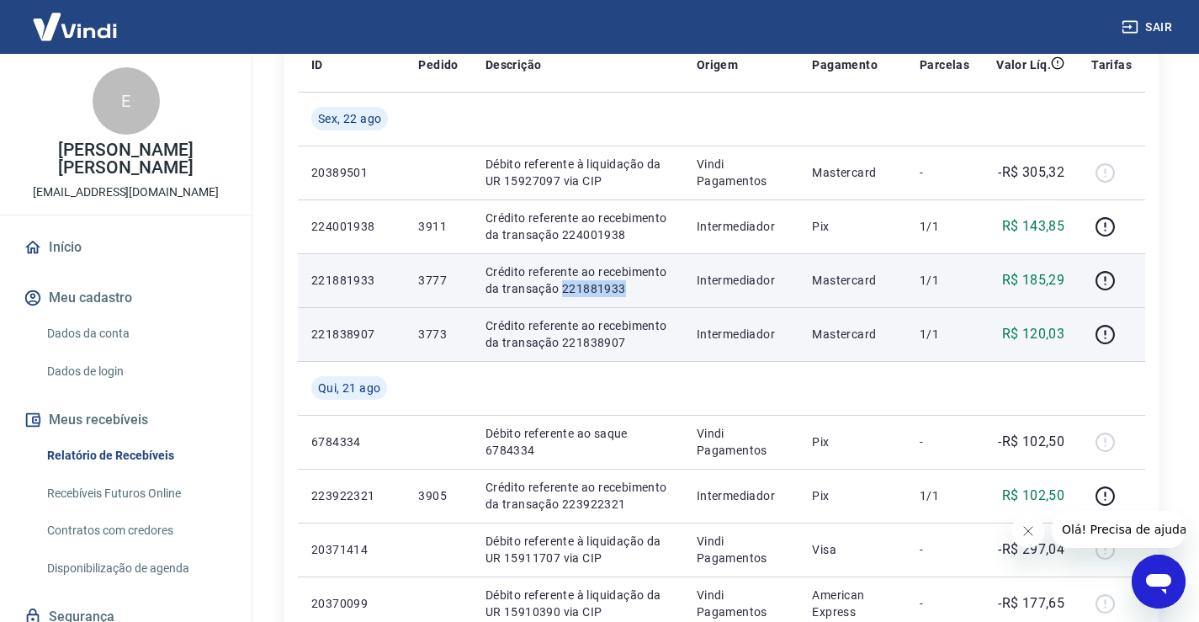
drag, startPoint x: 618, startPoint y: 289, endPoint x: 562, endPoint y: 291, distance: 56.4
click at [562, 291] on p "Crédito referente ao recebimento da transação 221881933" at bounding box center [577, 280] width 184 height 34
copy p "221881933"
click at [1098, 276] on icon "button" at bounding box center [1104, 280] width 19 height 19
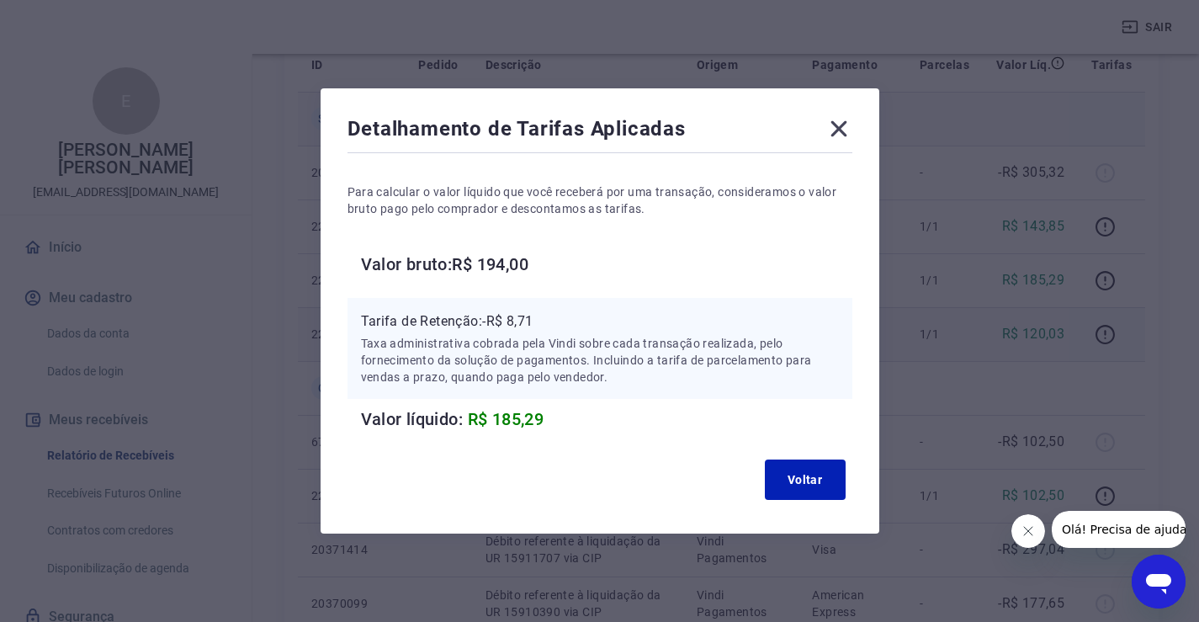
click at [836, 131] on icon at bounding box center [838, 128] width 27 height 27
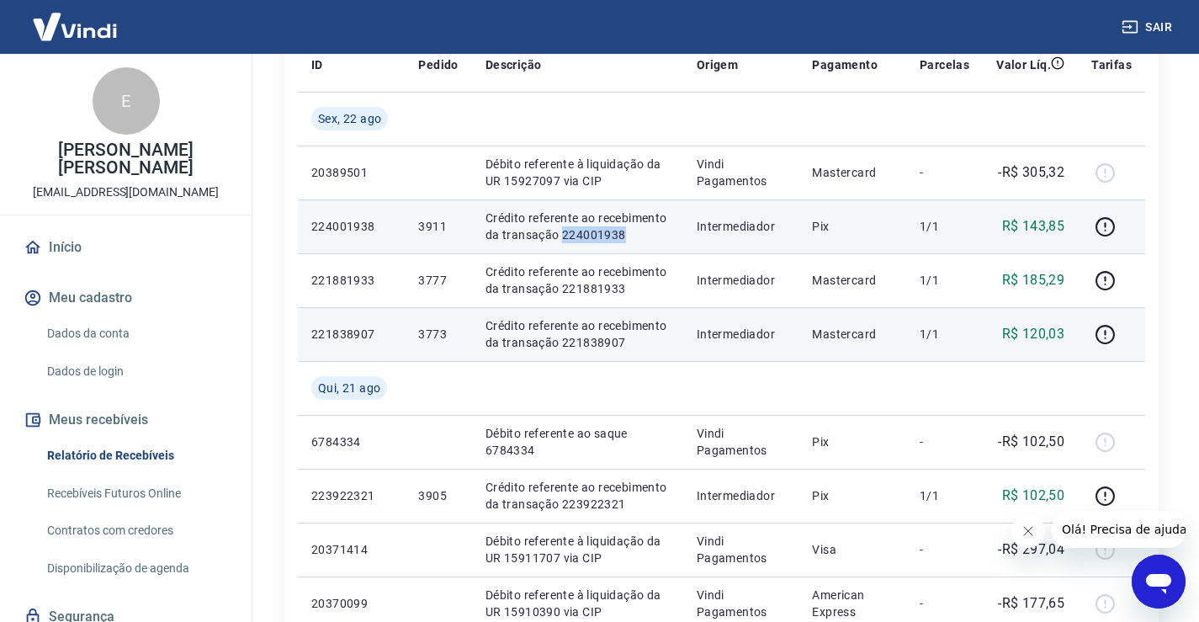
drag, startPoint x: 645, startPoint y: 232, endPoint x: 558, endPoint y: 232, distance: 87.5
click at [558, 232] on p "Crédito referente ao recebimento da transação 224001938" at bounding box center [577, 226] width 184 height 34
copy p "224001938"
click at [1096, 227] on icon "button" at bounding box center [1104, 226] width 21 height 21
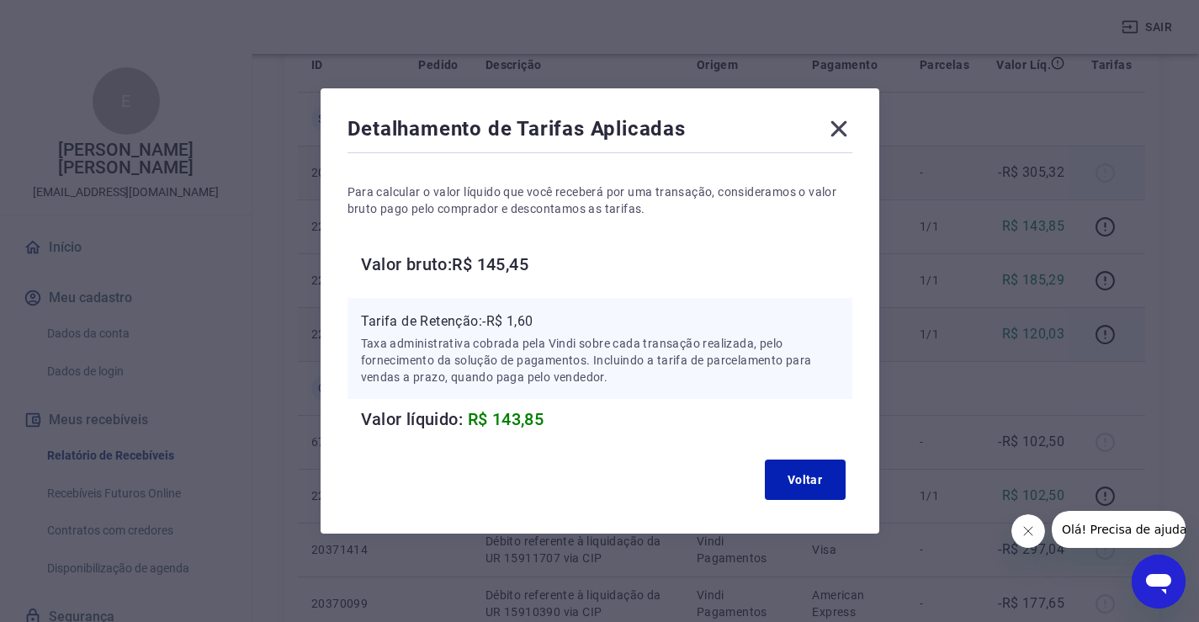
drag, startPoint x: 844, startPoint y: 119, endPoint x: 844, endPoint y: 157, distance: 37.9
click at [844, 119] on icon at bounding box center [838, 128] width 27 height 27
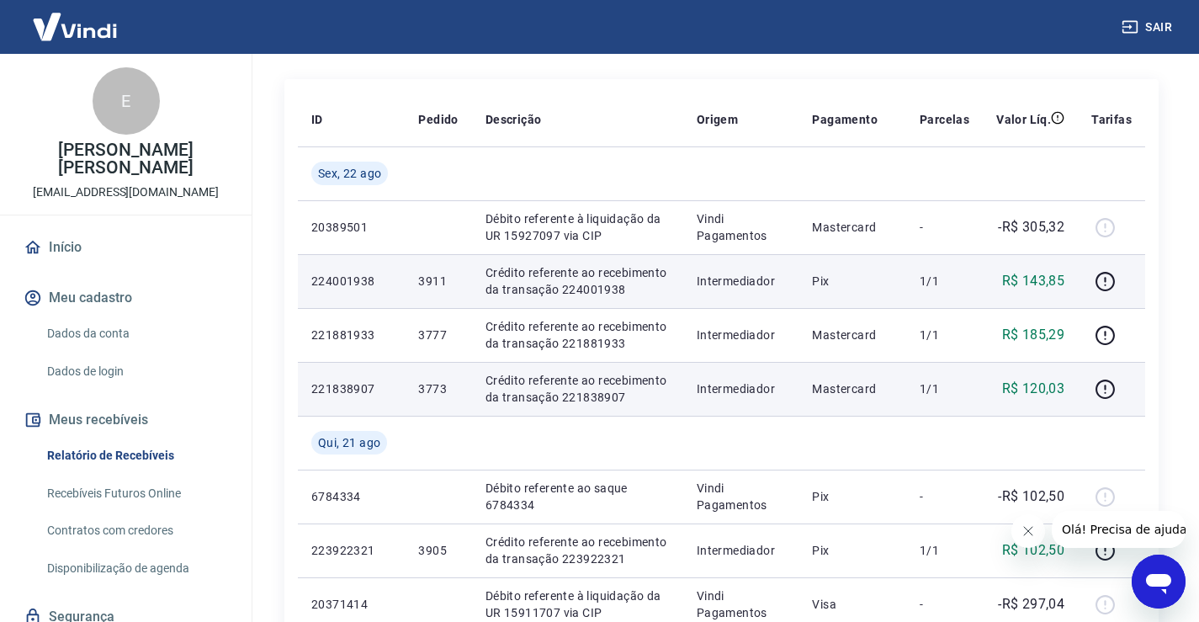
scroll to position [168, 0]
